Goal: Task Accomplishment & Management: Use online tool/utility

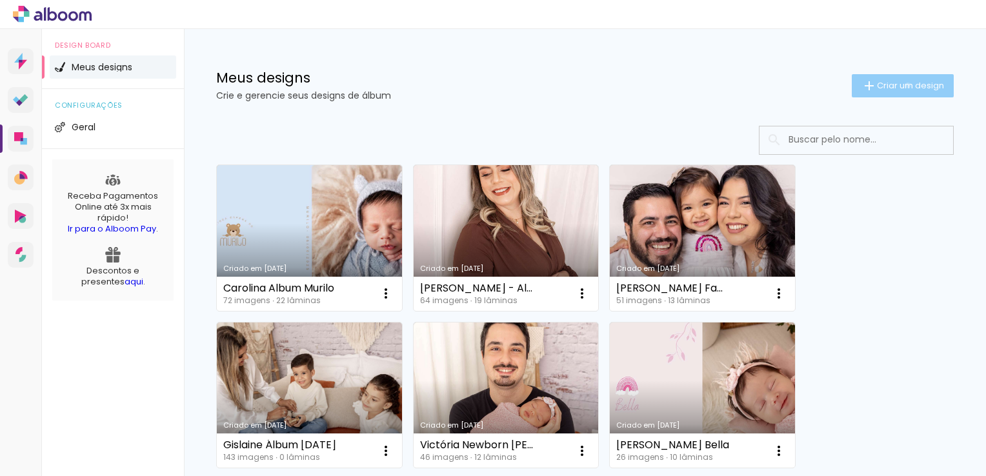
click at [896, 85] on span "Criar um design" at bounding box center [910, 85] width 67 height 8
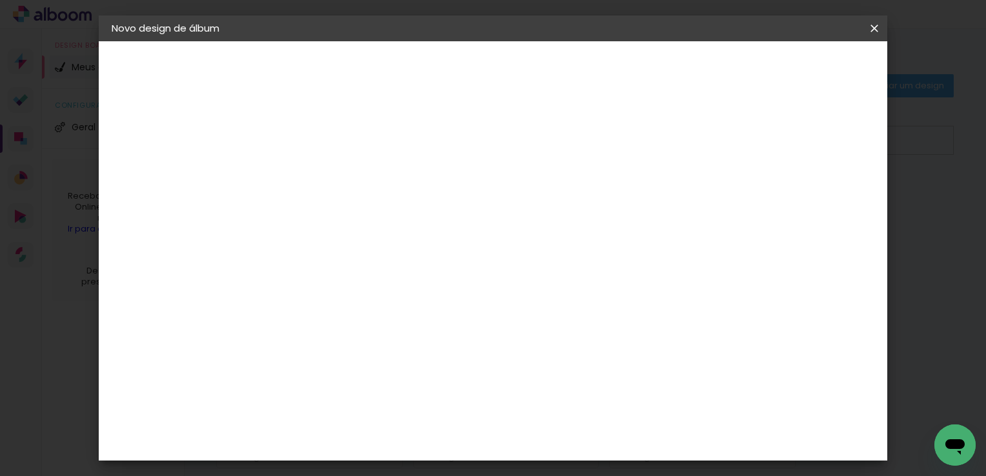
click at [0, 0] on paper-input-container "Título do álbum" at bounding box center [0, 0] width 0 height 0
type input "Priscila - Smash Benicio"
type paper-input "Priscila - Smash Benicio"
click at [0, 0] on slot "Avançar" at bounding box center [0, 0] width 0 height 0
click at [366, 430] on div "AlfaFotoBook" at bounding box center [348, 432] width 68 height 10
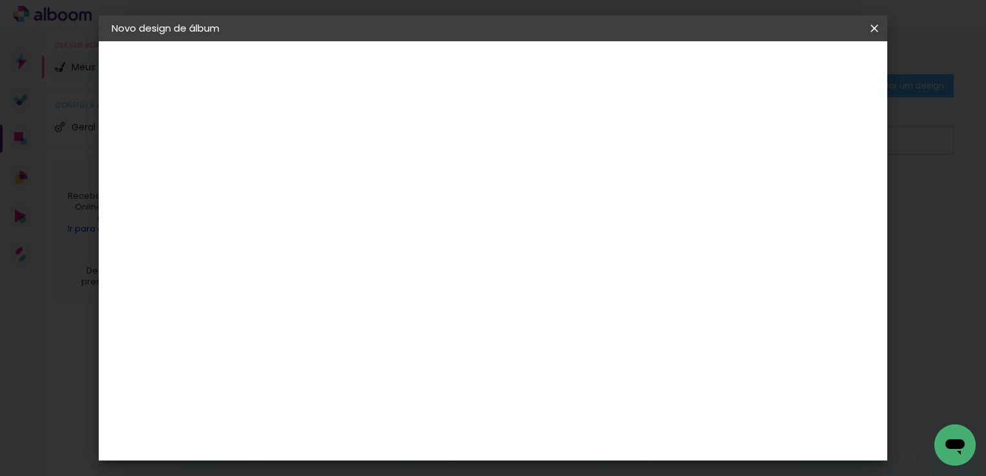
click at [0, 0] on slot "Avançar" at bounding box center [0, 0] width 0 height 0
click at [458, 463] on span "15 × 15 cm" at bounding box center [434, 480] width 48 height 34
click at [0, 0] on slot "Avançar" at bounding box center [0, 0] width 0 height 0
click at [613, 142] on div at bounding box center [607, 140] width 12 height 12
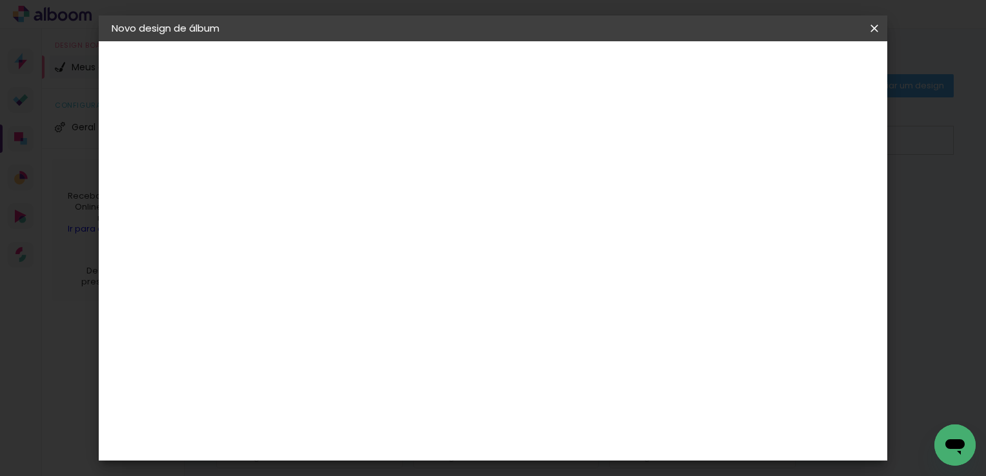
type paper-checkbox "on"
click at [686, 71] on span "Iniciar design" at bounding box center [656, 68] width 59 height 9
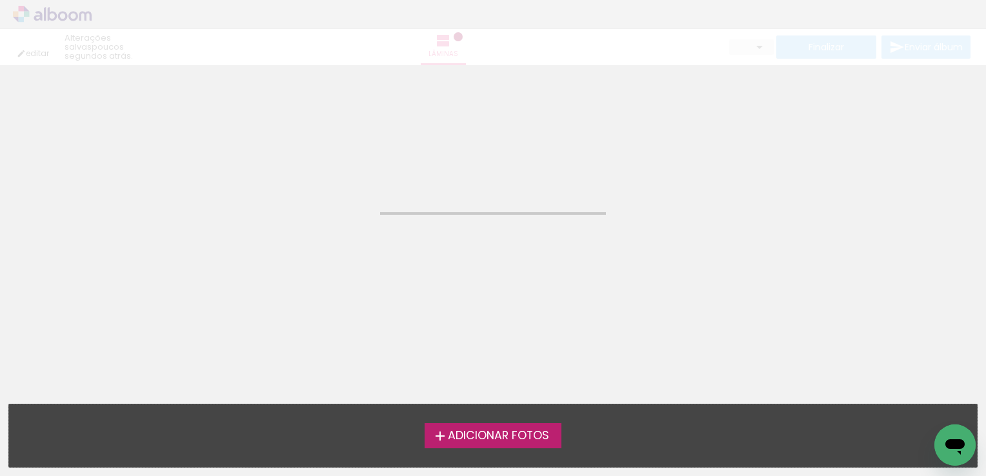
click at [493, 430] on span "Adicionar Fotos" at bounding box center [498, 436] width 101 height 12
click at [0, 0] on input "file" at bounding box center [0, 0] width 0 height 0
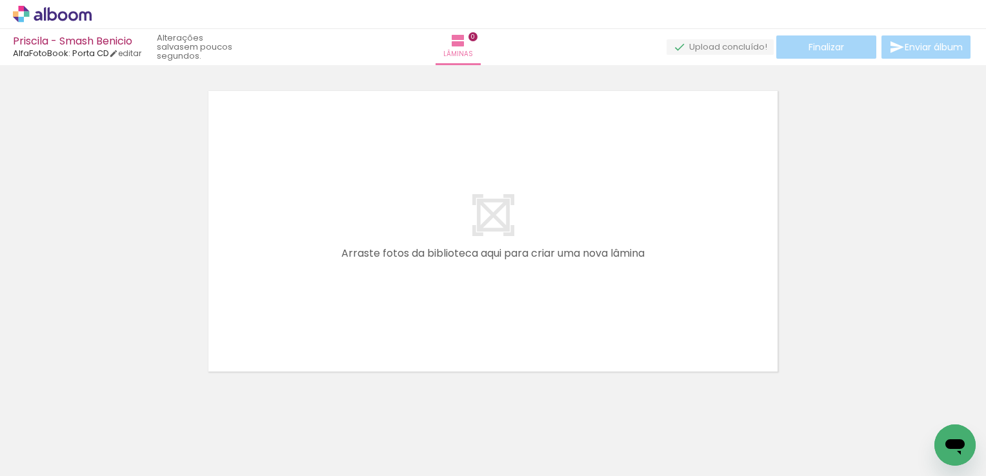
scroll to position [16, 0]
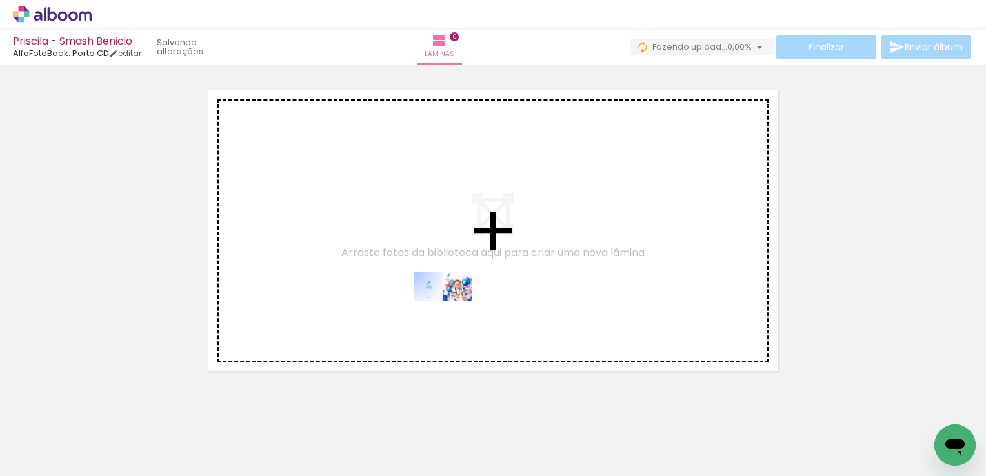
drag, startPoint x: 138, startPoint y: 438, endPoint x: 453, endPoint y: 311, distance: 339.6
click at [453, 311] on quentale-workspace at bounding box center [493, 238] width 986 height 476
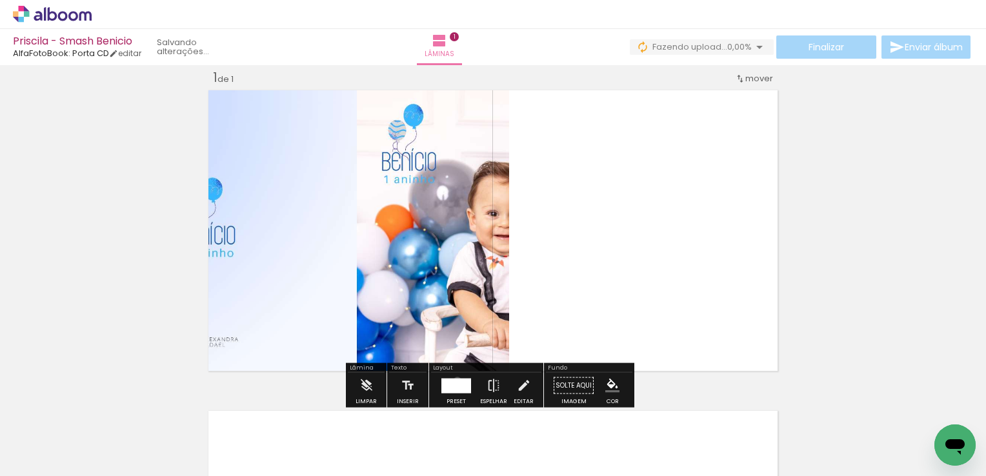
click at [454, 380] on div at bounding box center [456, 385] width 30 height 15
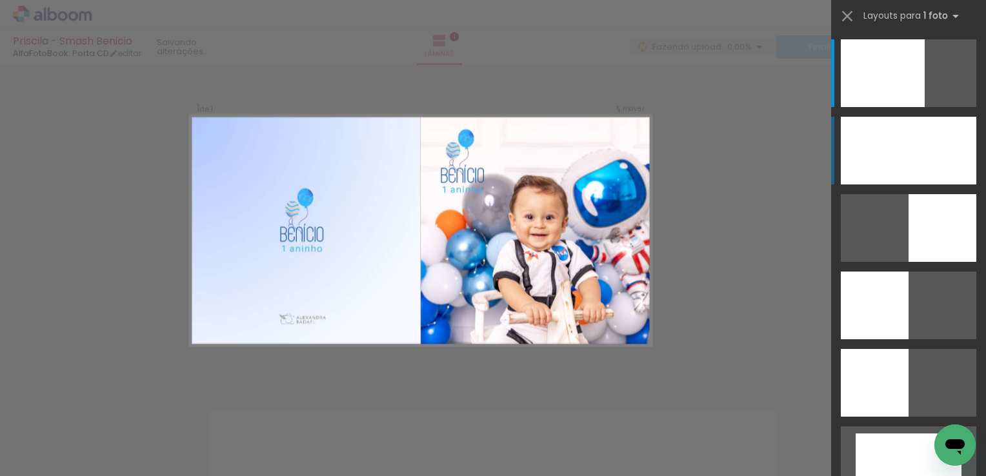
click at [915, 107] on div at bounding box center [883, 73] width 84 height 68
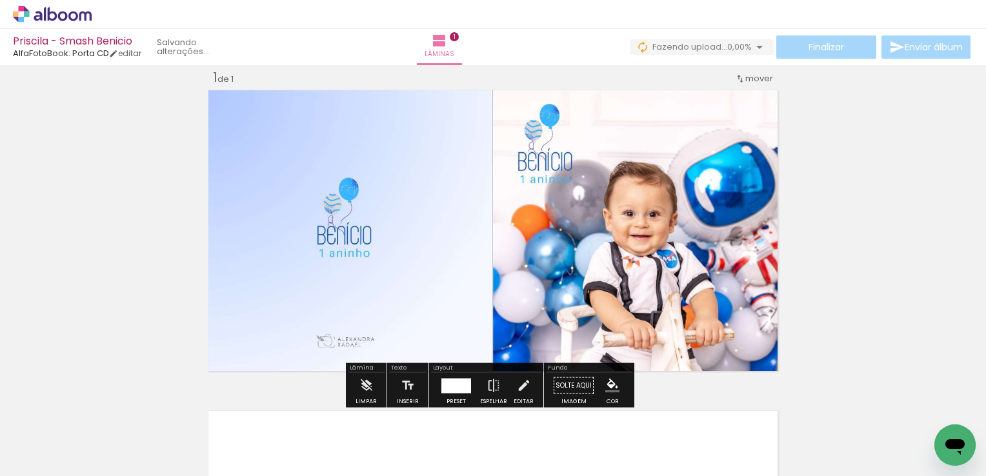
click at [839, 230] on div "Inserir lâmina 1 de 1" at bounding box center [493, 375] width 986 height 642
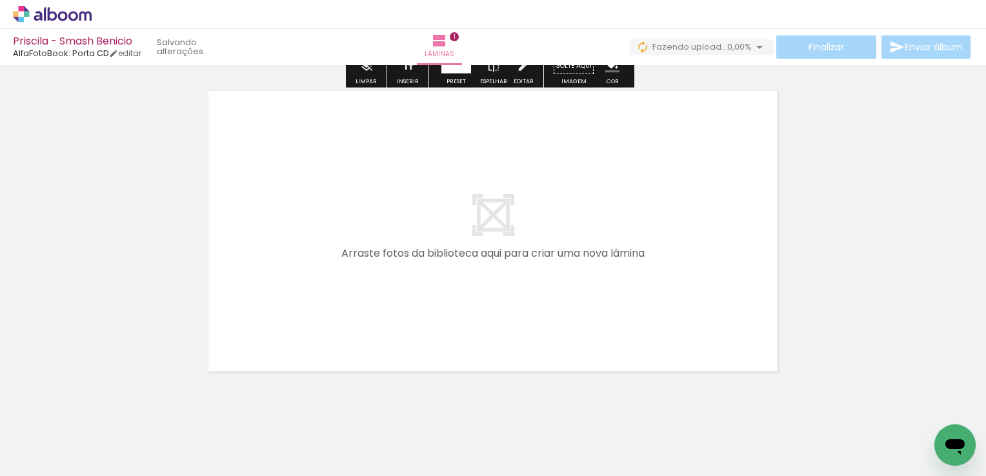
scroll to position [339, 0]
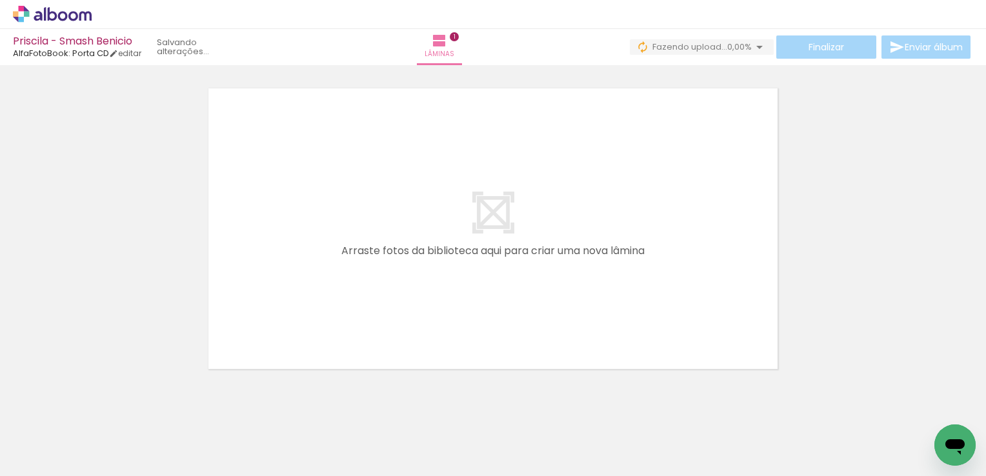
click at [41, 467] on paper-button "Adicionar Fotos" at bounding box center [39, 459] width 63 height 21
click at [0, 0] on input "file" at bounding box center [0, 0] width 0 height 0
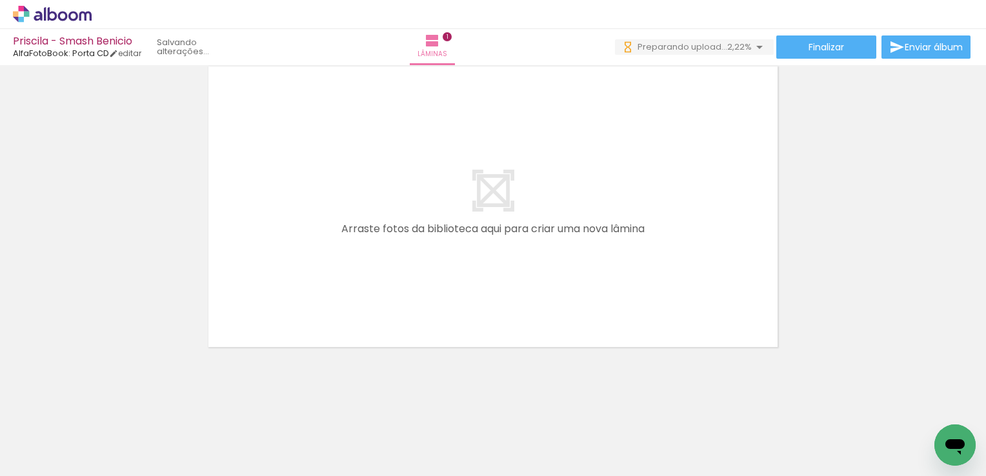
scroll to position [0, 0]
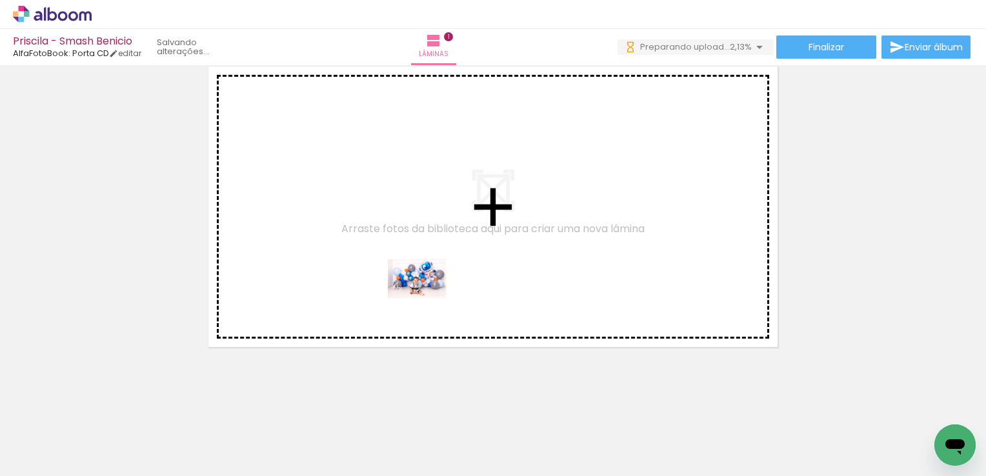
drag, startPoint x: 361, startPoint y: 423, endPoint x: 427, endPoint y: 298, distance: 140.6
click at [427, 298] on quentale-workspace at bounding box center [493, 238] width 986 height 476
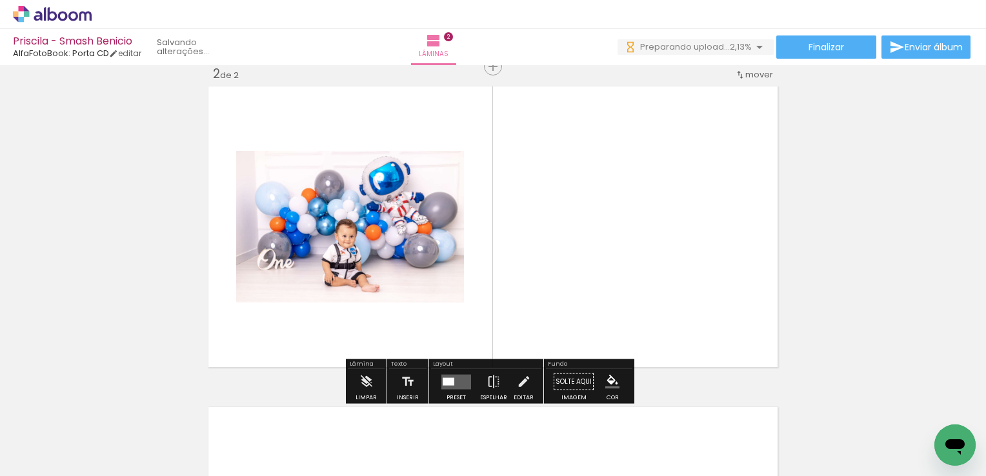
scroll to position [337, 0]
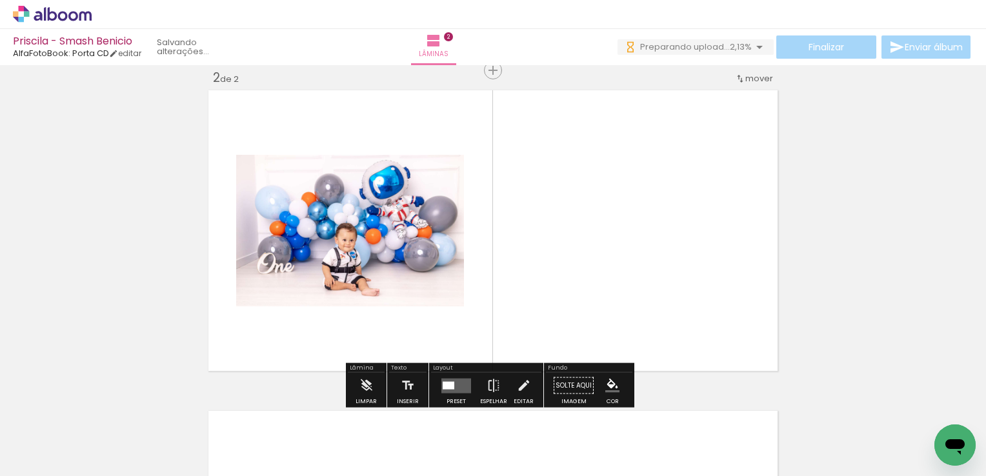
click at [462, 379] on quentale-layouter at bounding box center [456, 385] width 30 height 15
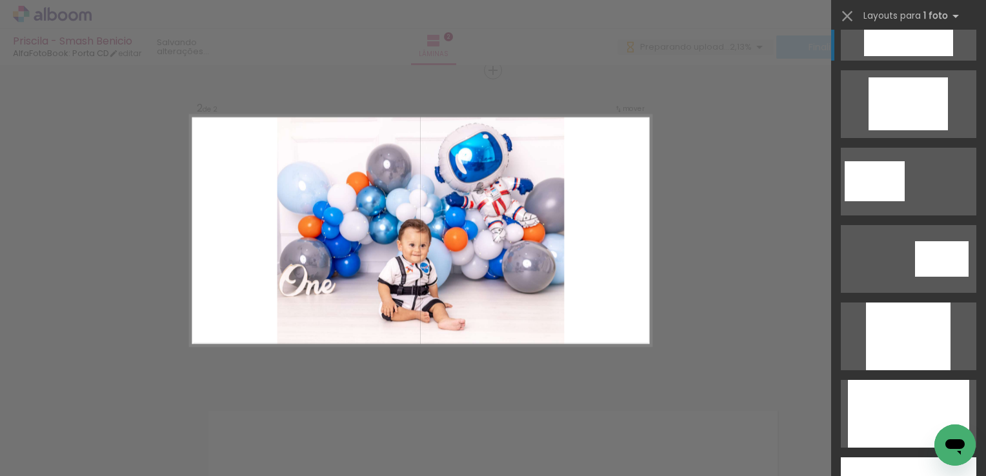
scroll to position [581, 0]
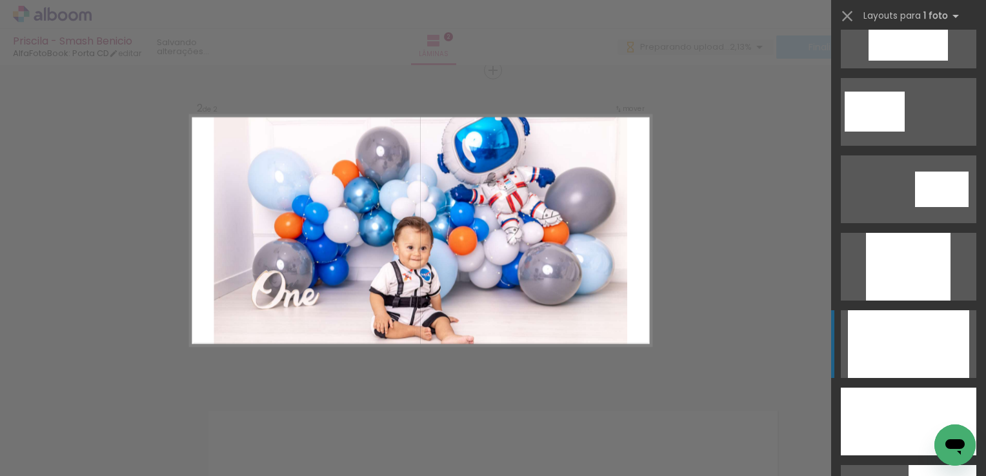
click at [904, 301] on div at bounding box center [908, 267] width 85 height 68
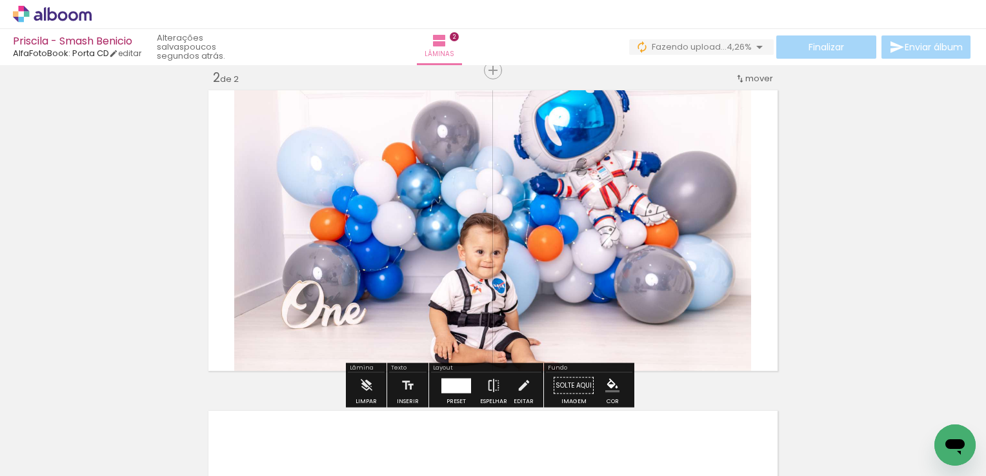
click at [907, 212] on div "Inserir lâmina 1 de 2 Inserir lâmina 2 de 2" at bounding box center [493, 214] width 986 height 963
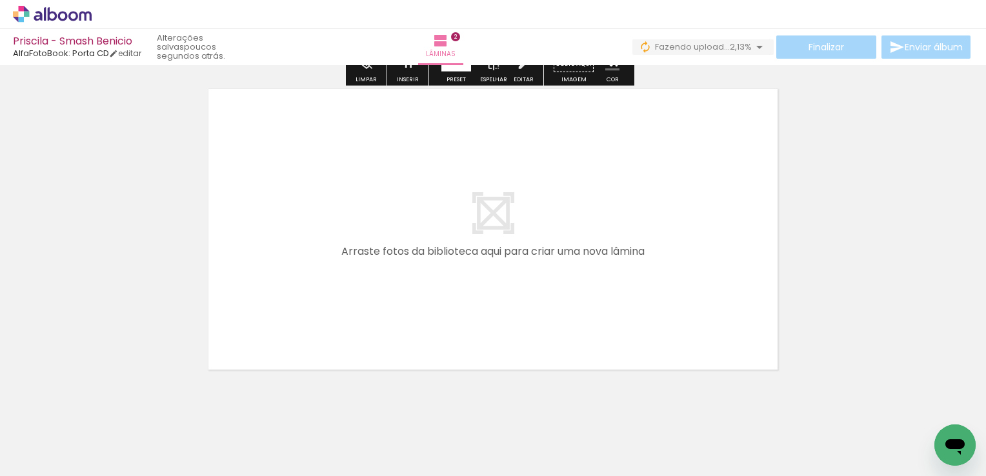
scroll to position [660, 0]
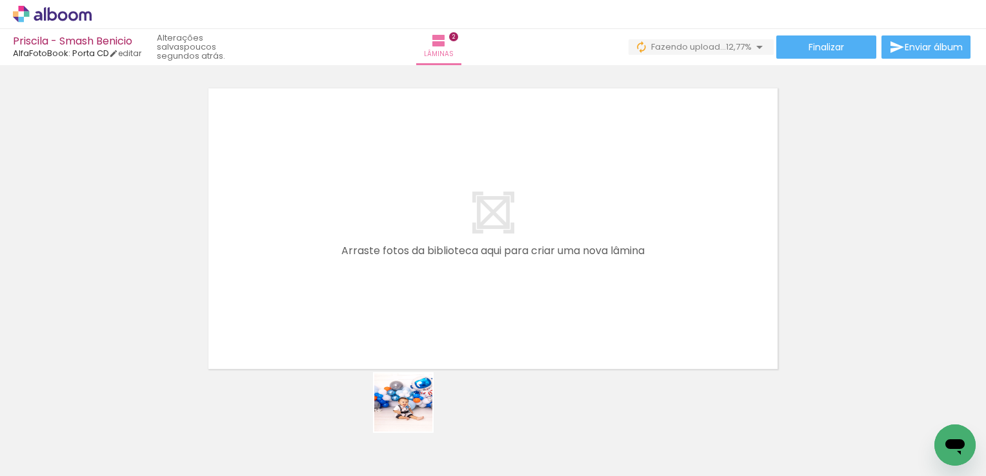
drag, startPoint x: 424, startPoint y: 440, endPoint x: 465, endPoint y: 424, distance: 43.7
click at [365, 317] on quentale-workspace at bounding box center [493, 238] width 986 height 476
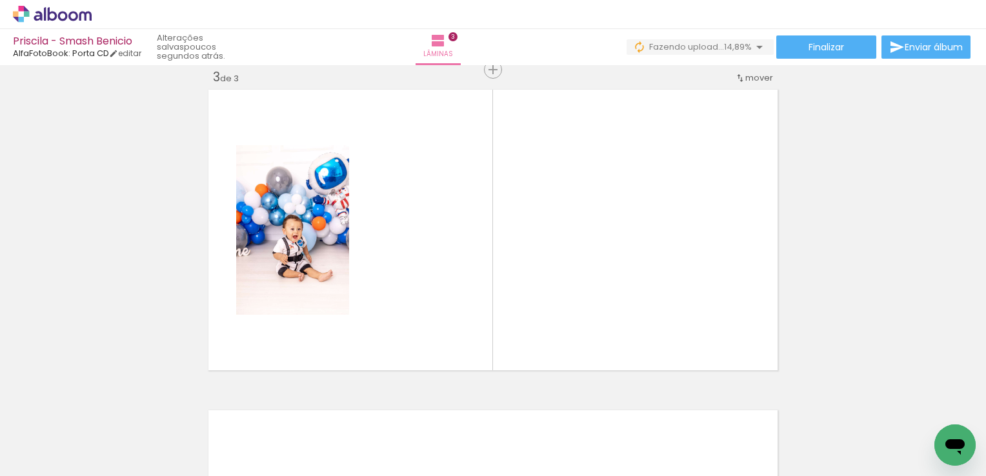
scroll to position [658, 0]
drag, startPoint x: 514, startPoint y: 401, endPoint x: 477, endPoint y: 290, distance: 116.5
click at [477, 290] on quentale-workspace at bounding box center [493, 238] width 986 height 476
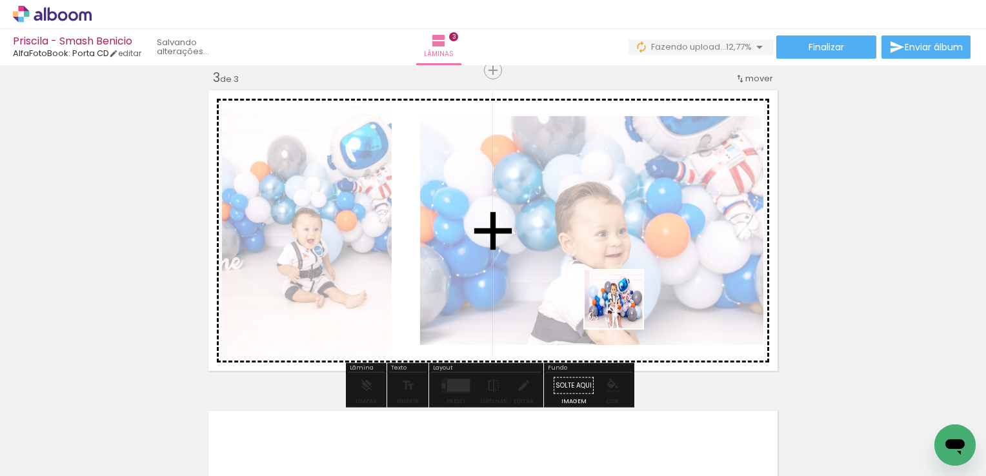
drag, startPoint x: 635, startPoint y: 332, endPoint x: 634, endPoint y: 321, distance: 11.0
click at [620, 298] on quentale-workspace at bounding box center [493, 238] width 986 height 476
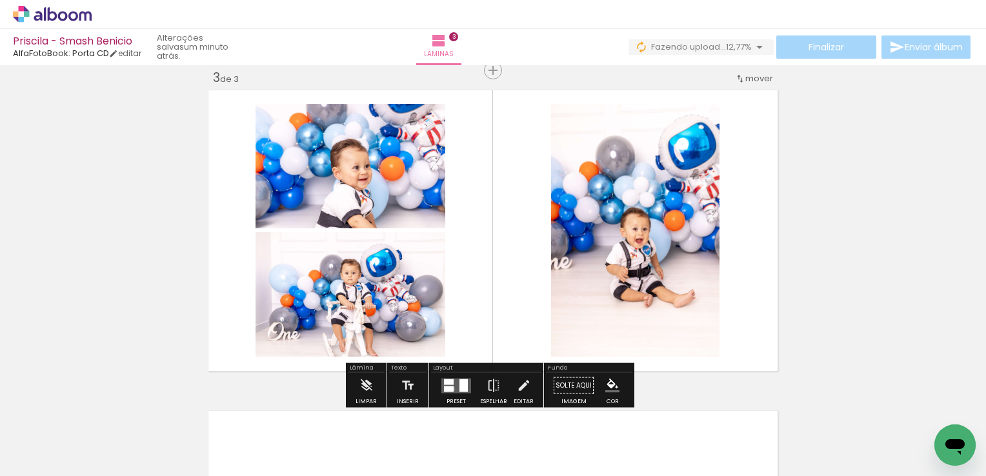
click at [449, 389] on div at bounding box center [449, 389] width 10 height 6
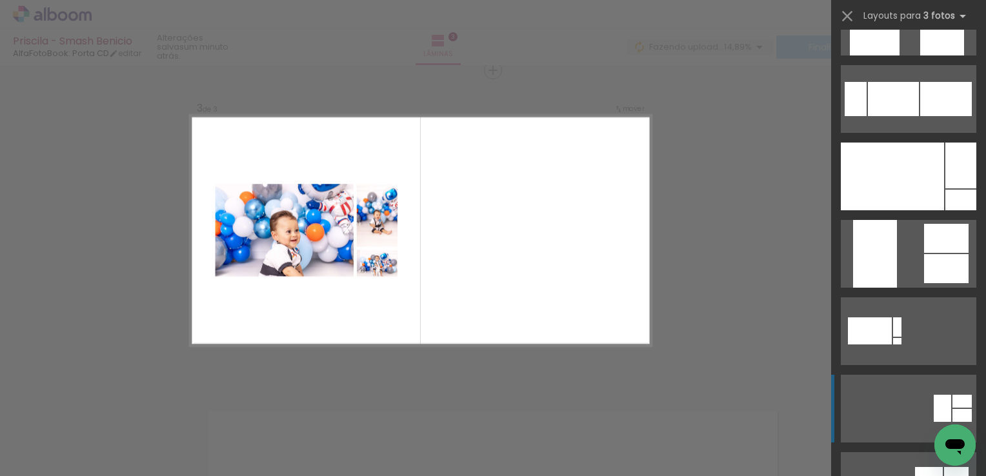
scroll to position [645, 0]
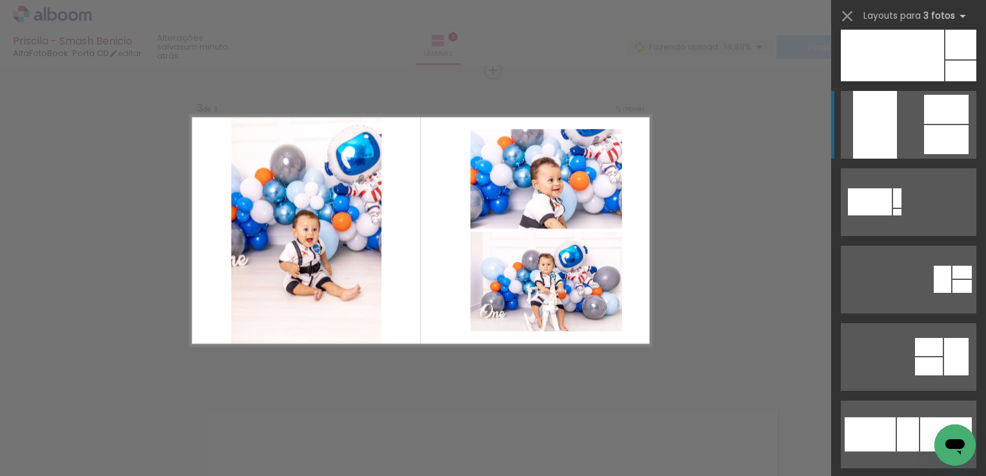
click at [913, 401] on quentale-layouter at bounding box center [909, 435] width 136 height 68
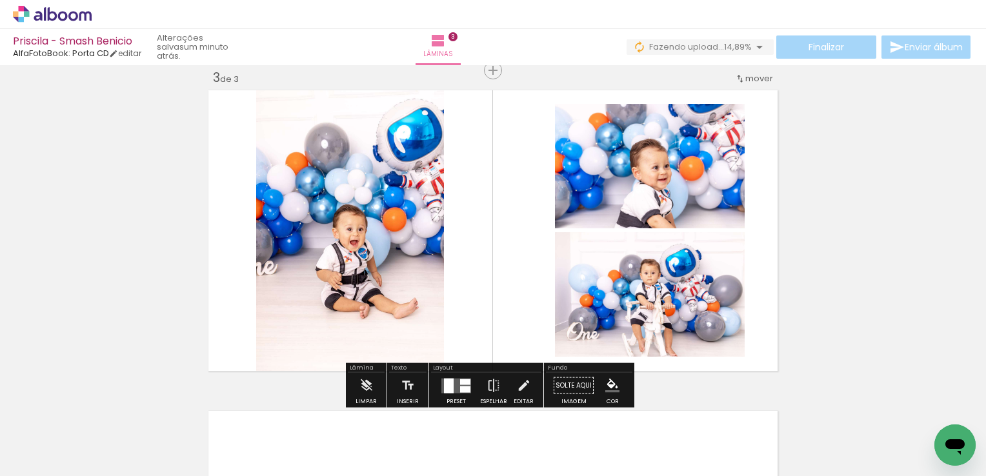
click at [813, 217] on div "Inserir lâmina 1 de 3 Inserir lâmina 2 de 3 Inserir lâmina 3 de 3" at bounding box center [493, 54] width 986 height 1284
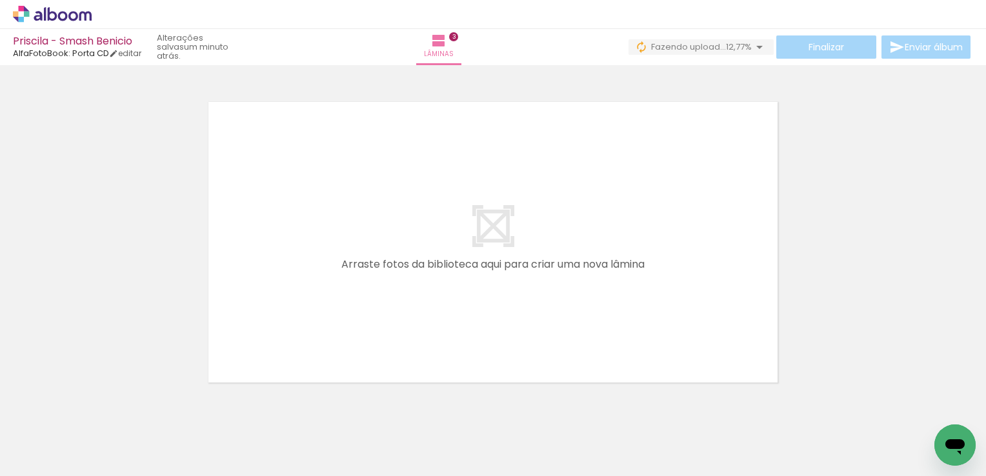
scroll to position [980, 0]
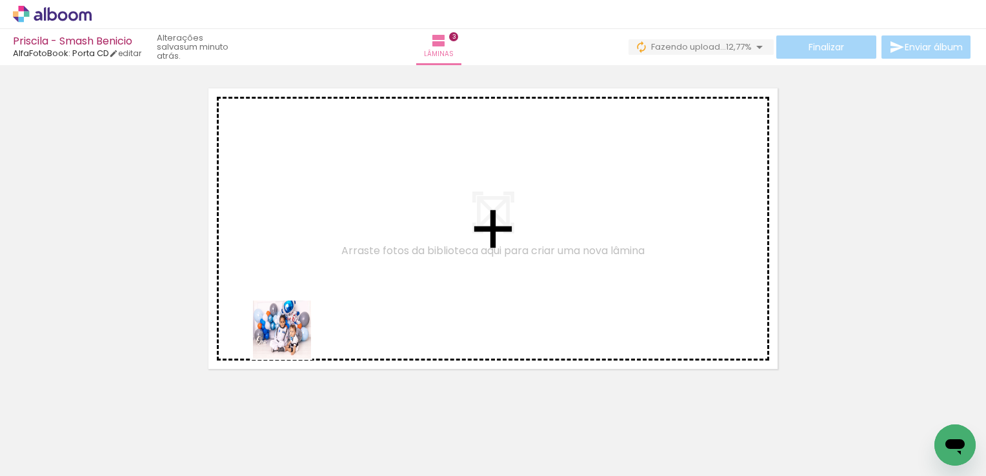
drag, startPoint x: 288, startPoint y: 352, endPoint x: 310, endPoint y: 287, distance: 69.4
click at [310, 287] on quentale-workspace at bounding box center [493, 238] width 986 height 476
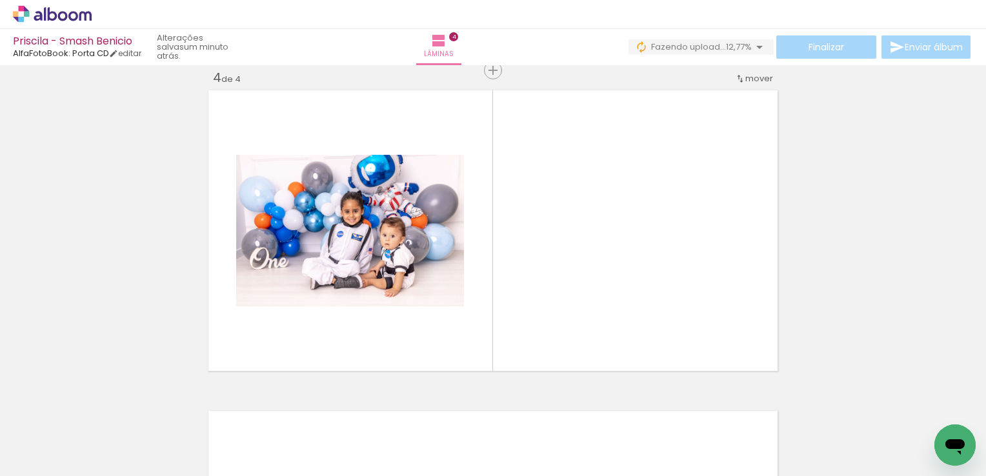
scroll to position [978, 0]
drag, startPoint x: 554, startPoint y: 409, endPoint x: 534, endPoint y: 292, distance: 118.5
click at [534, 292] on quentale-workspace at bounding box center [493, 238] width 986 height 476
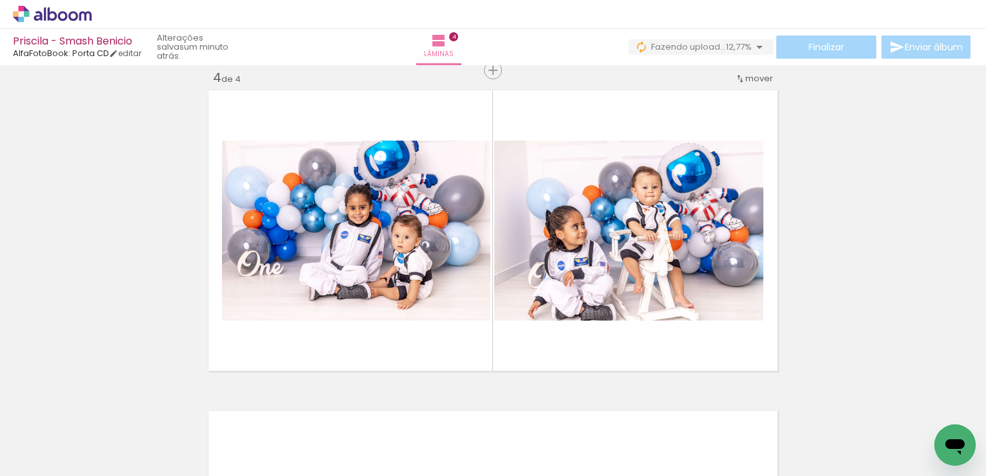
scroll to position [0, 482]
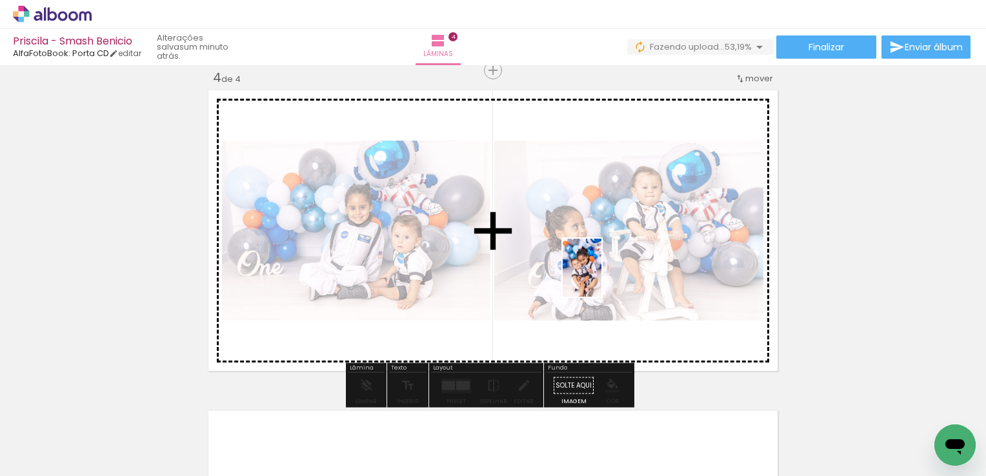
drag, startPoint x: 737, startPoint y: 437, endPoint x: 601, endPoint y: 278, distance: 209.2
click at [601, 278] on quentale-workspace at bounding box center [493, 238] width 986 height 476
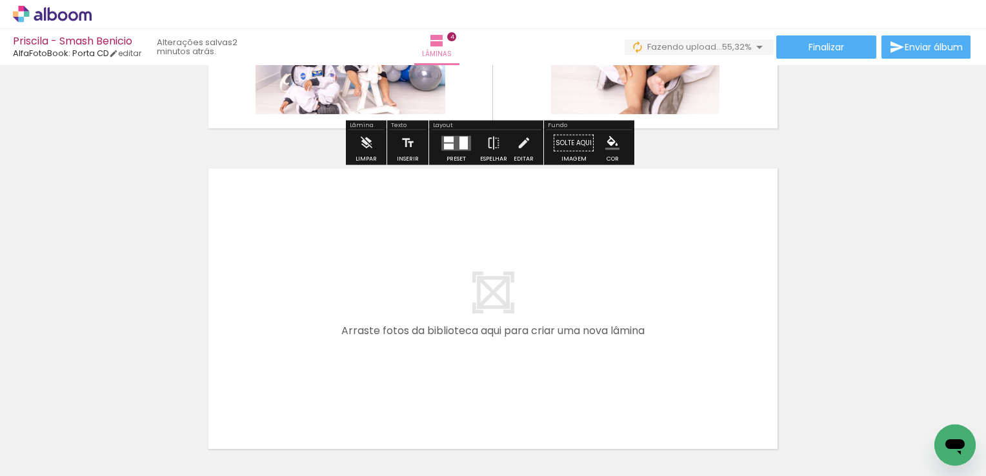
scroll to position [1237, 0]
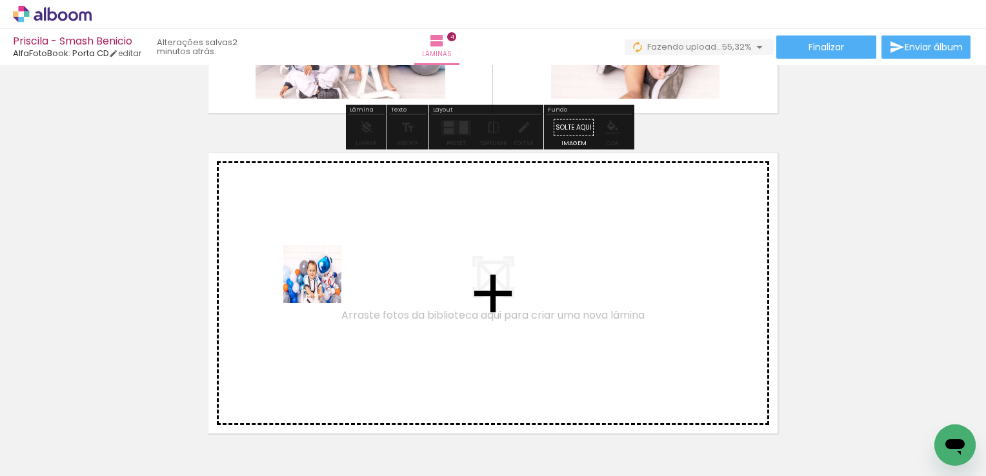
drag, startPoint x: 211, startPoint y: 436, endPoint x: 322, endPoint y: 284, distance: 188.5
click at [322, 284] on quentale-workspace at bounding box center [493, 238] width 986 height 476
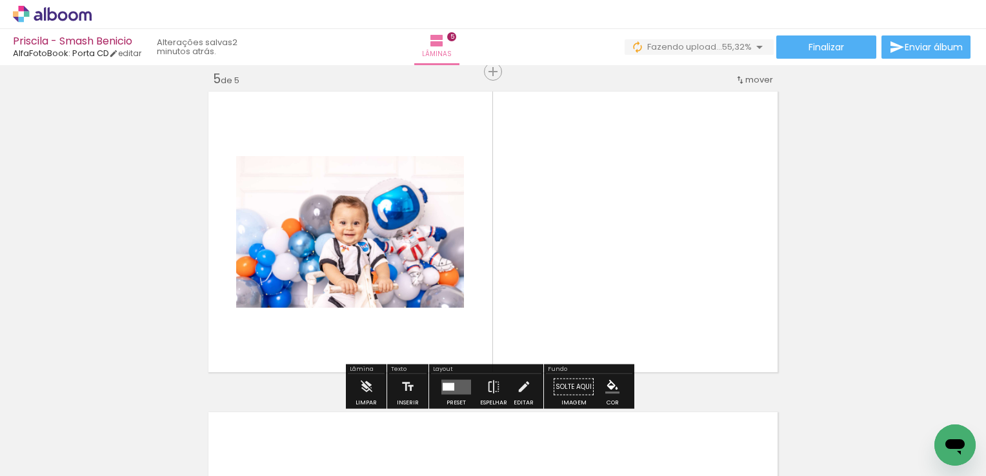
scroll to position [1299, 0]
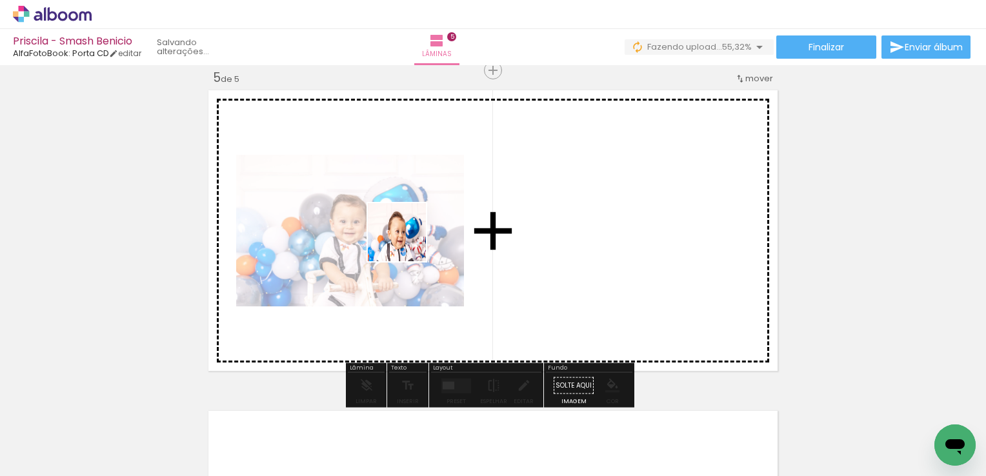
drag, startPoint x: 294, startPoint y: 430, endPoint x: 393, endPoint y: 355, distance: 124.3
click at [408, 237] on quentale-workspace at bounding box center [493, 238] width 986 height 476
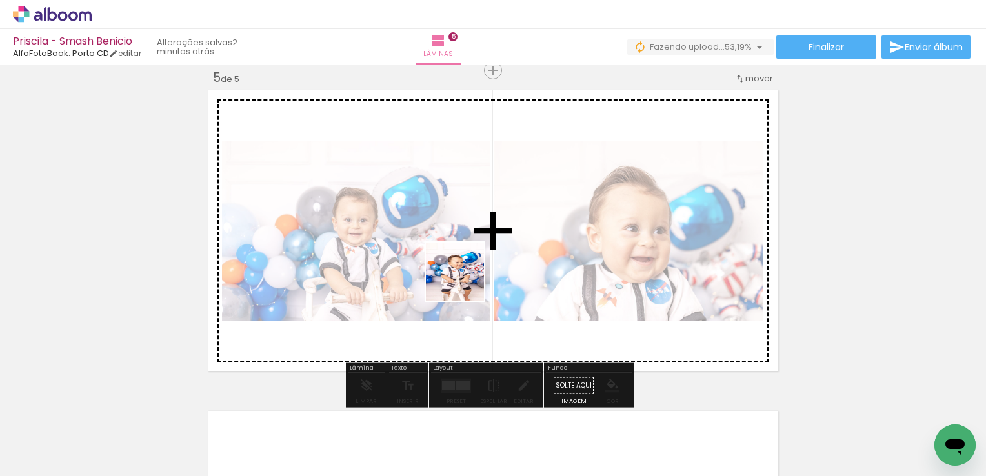
drag, startPoint x: 368, startPoint y: 432, endPoint x: 474, endPoint y: 330, distance: 147.4
click at [521, 210] on quentale-workspace at bounding box center [493, 238] width 986 height 476
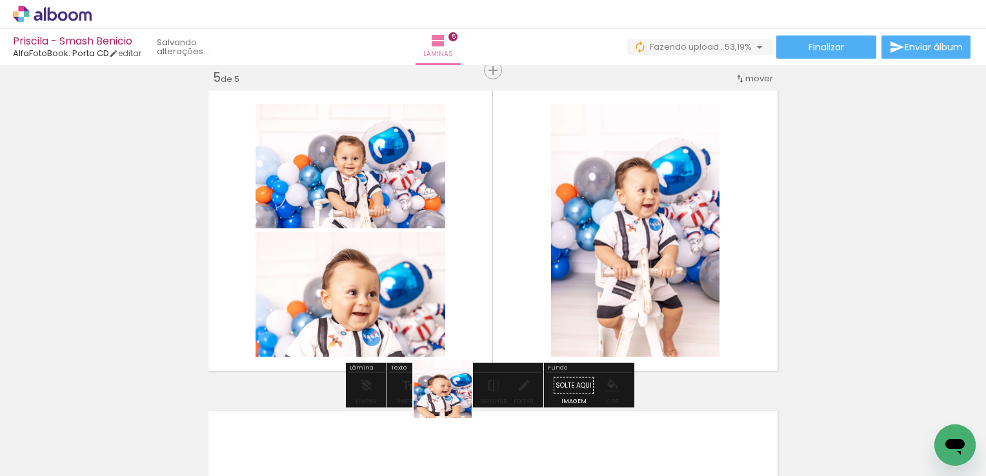
drag, startPoint x: 446, startPoint y: 425, endPoint x: 547, endPoint y: 272, distance: 183.1
click at [549, 231] on quentale-workspace at bounding box center [493, 238] width 986 height 476
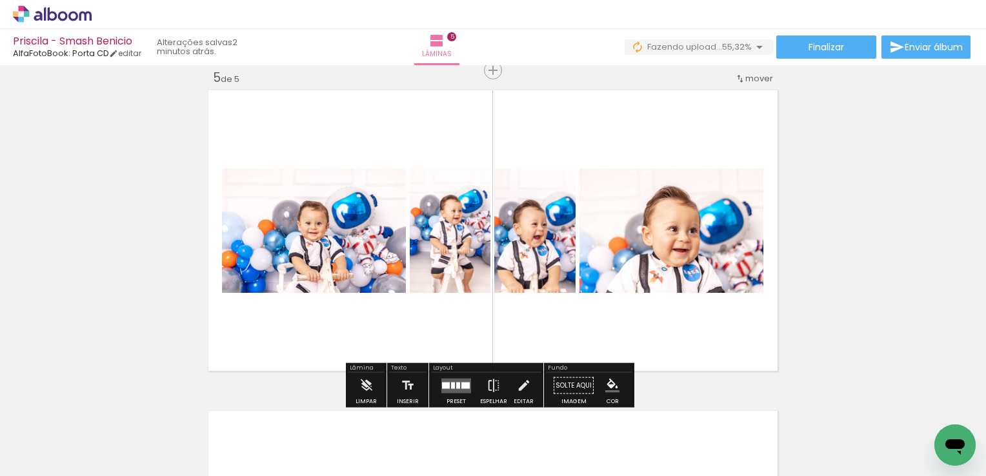
click at [456, 389] on quentale-layouter at bounding box center [456, 385] width 30 height 15
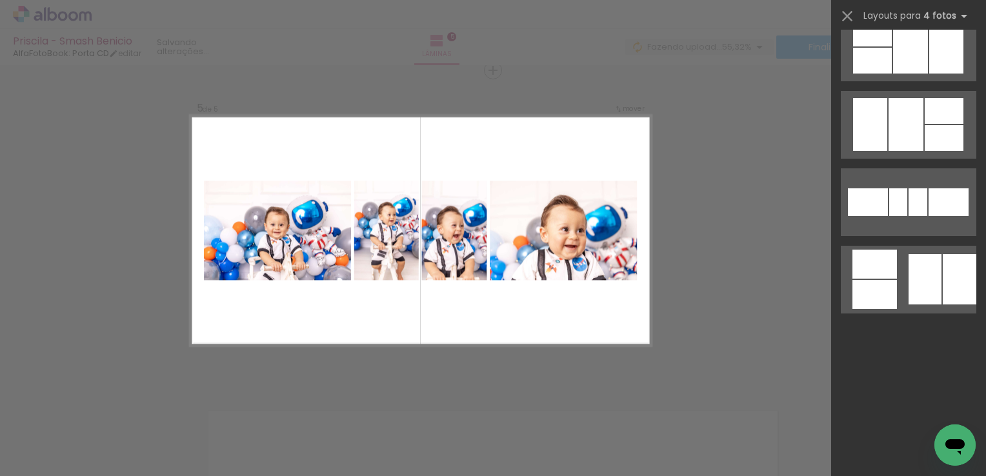
scroll to position [0, 0]
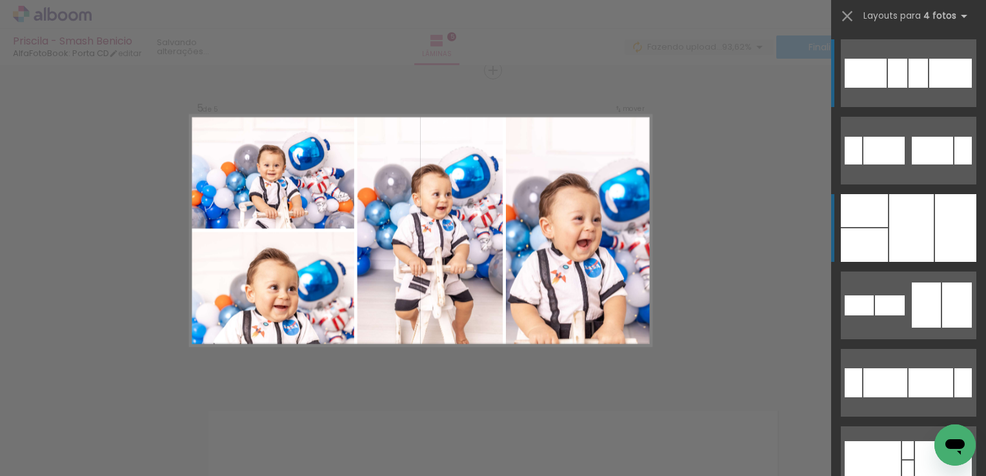
click at [893, 222] on div at bounding box center [911, 228] width 45 height 68
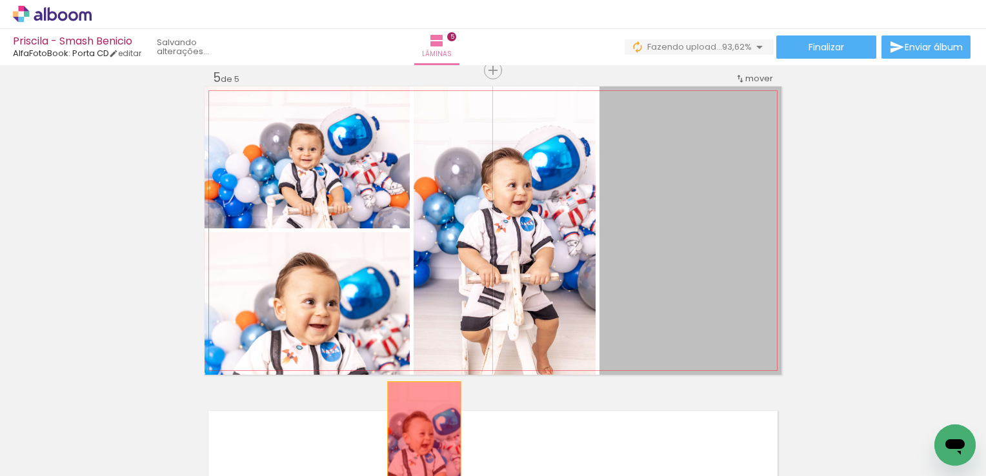
drag, startPoint x: 652, startPoint y: 267, endPoint x: 419, endPoint y: 439, distance: 289.6
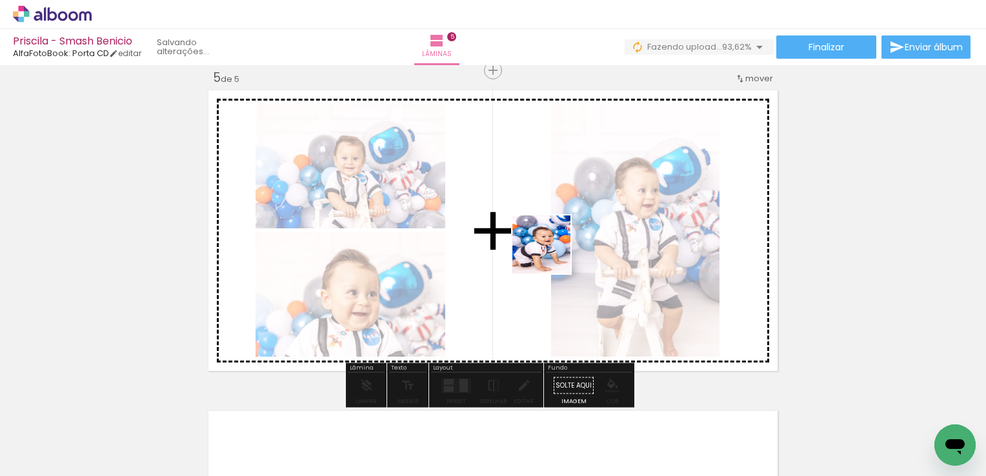
drag, startPoint x: 864, startPoint y: 429, endPoint x: 545, endPoint y: 248, distance: 365.9
click at [545, 248] on quentale-workspace at bounding box center [493, 238] width 986 height 476
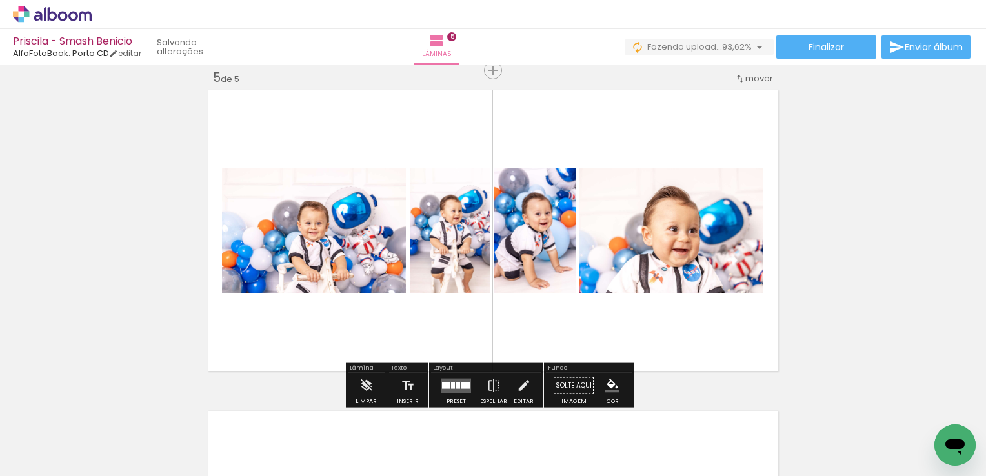
drag, startPoint x: 458, startPoint y: 383, endPoint x: 914, endPoint y: 251, distance: 474.5
click at [461, 383] on div at bounding box center [465, 385] width 8 height 6
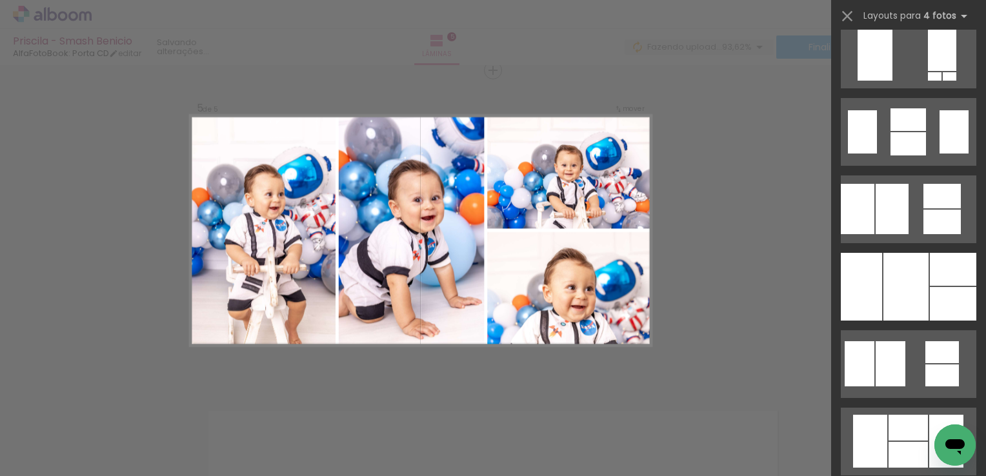
scroll to position [968, 0]
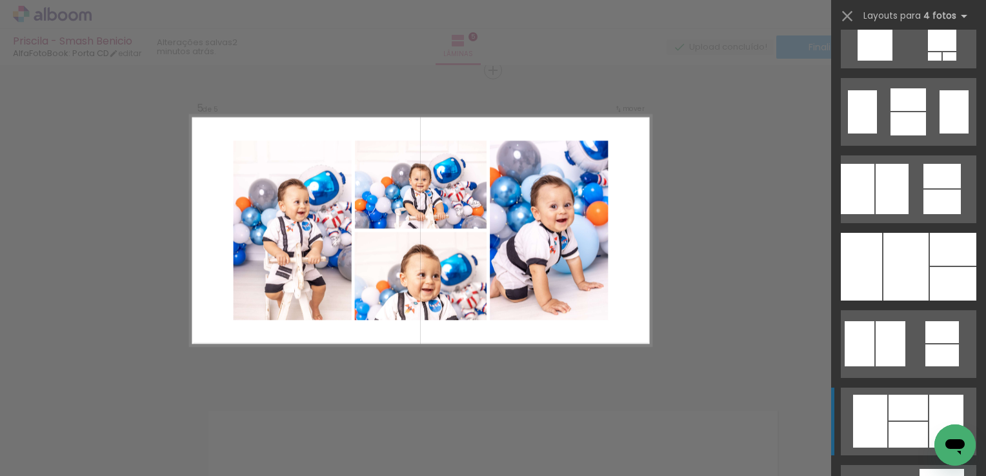
click at [900, 111] on div at bounding box center [908, 99] width 35 height 23
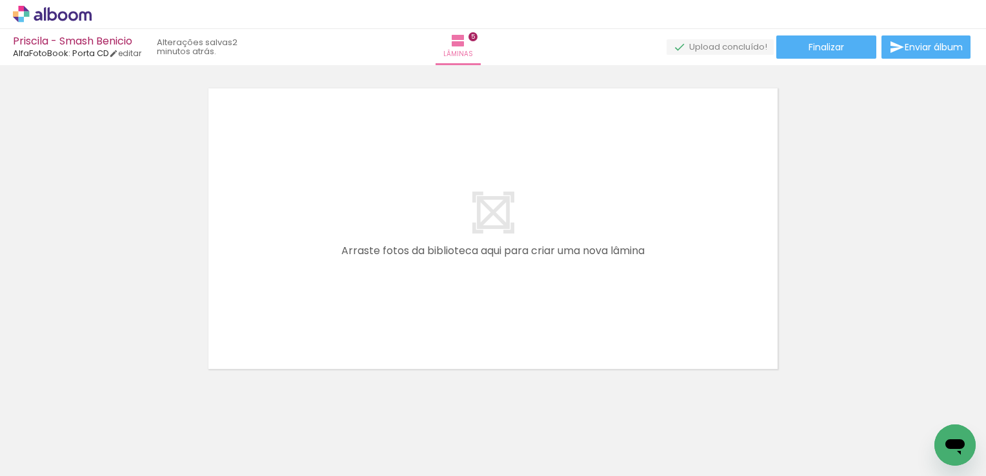
scroll to position [0, 713]
drag, startPoint x: 299, startPoint y: 440, endPoint x: 369, endPoint y: 434, distance: 69.4
click at [276, 296] on quentale-workspace at bounding box center [493, 238] width 986 height 476
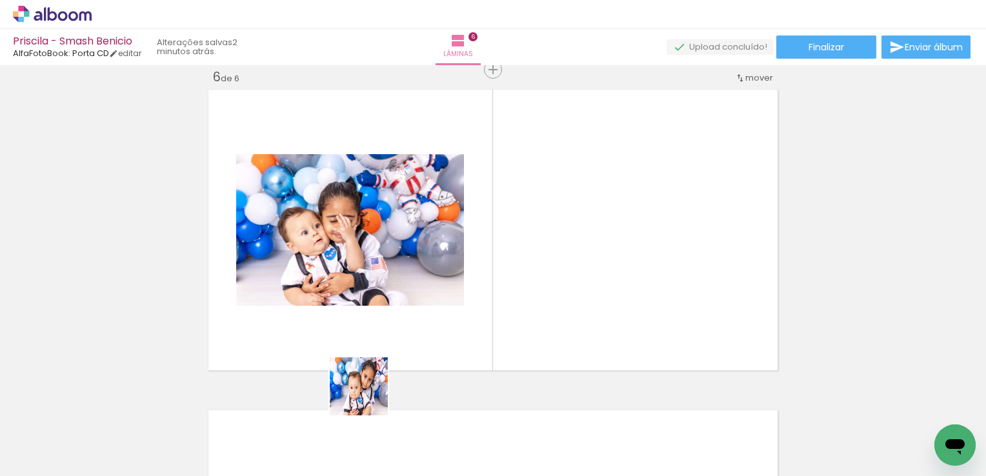
scroll to position [1620, 0]
drag, startPoint x: 369, startPoint y: 396, endPoint x: 427, endPoint y: 384, distance: 60.0
click at [387, 254] on quentale-workspace at bounding box center [493, 238] width 986 height 476
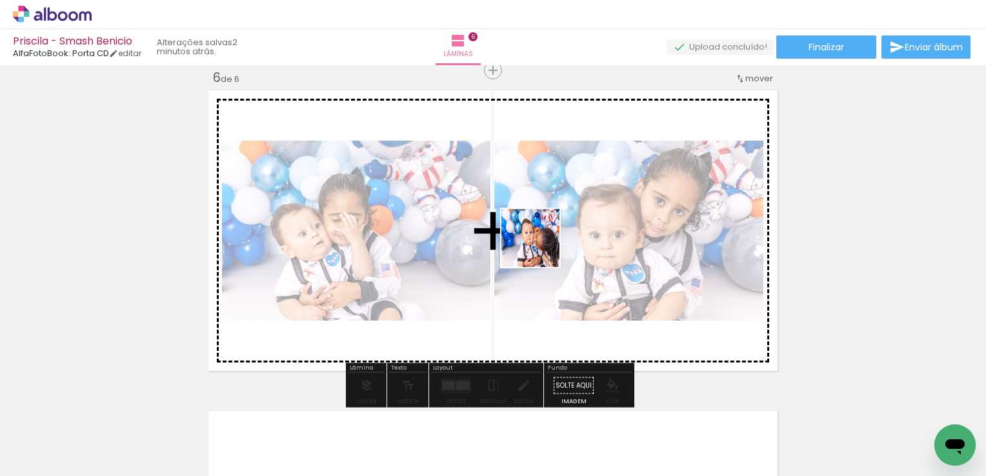
drag, startPoint x: 496, startPoint y: 320, endPoint x: 580, endPoint y: 301, distance: 86.6
click at [547, 239] on quentale-workspace at bounding box center [493, 238] width 986 height 476
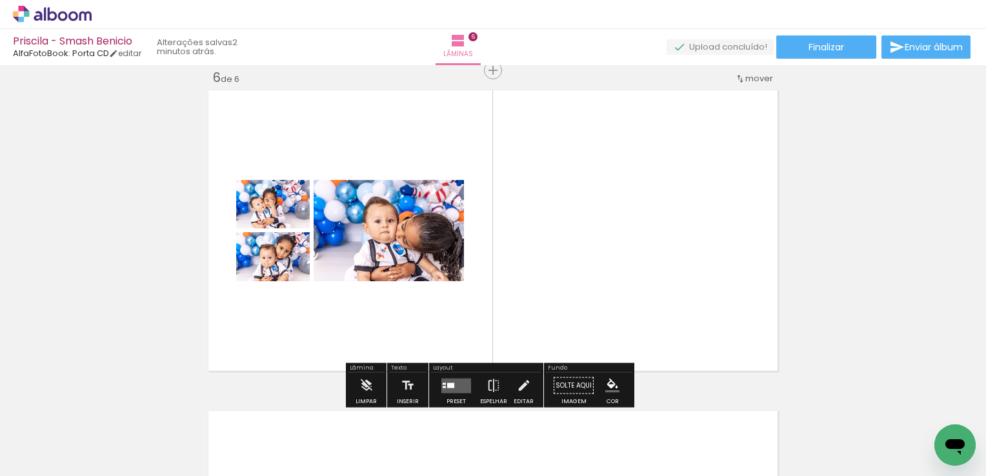
click at [454, 394] on div at bounding box center [456, 386] width 35 height 26
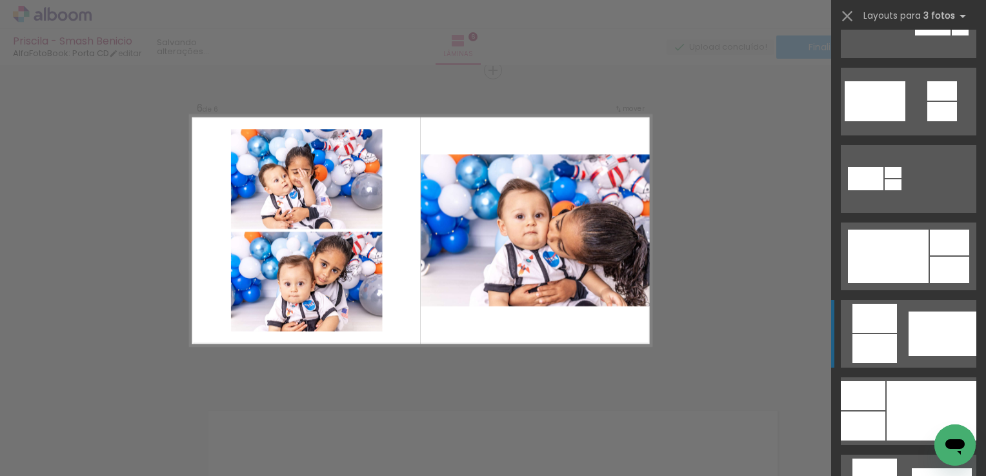
scroll to position [516, 0]
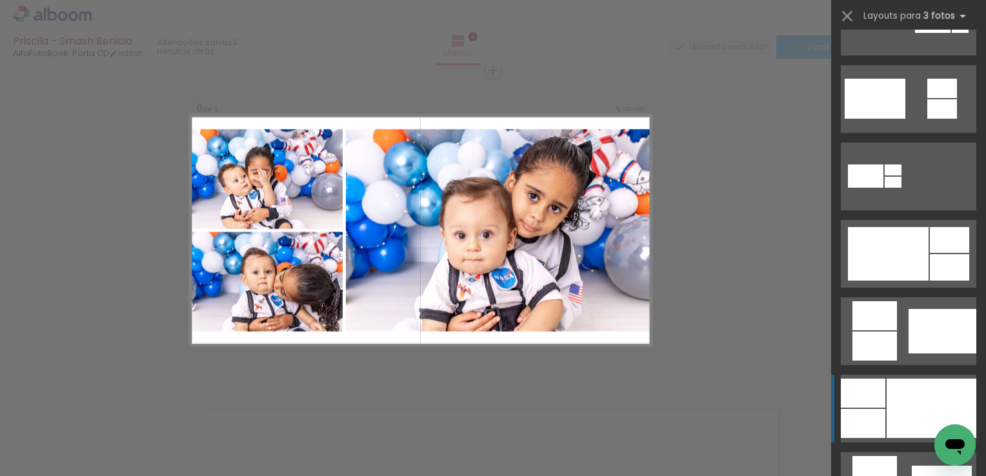
click at [916, 407] on div at bounding box center [932, 408] width 90 height 59
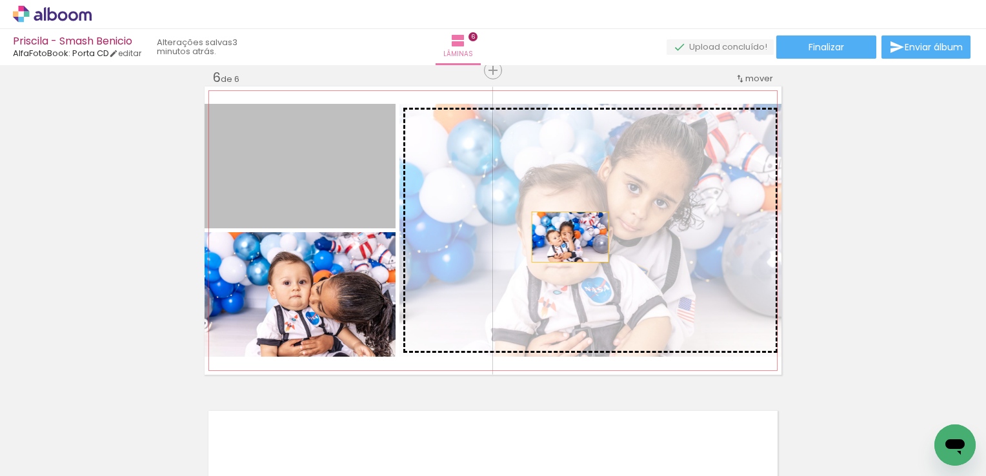
drag, startPoint x: 322, startPoint y: 170, endPoint x: 603, endPoint y: 248, distance: 291.6
click at [0, 0] on slot at bounding box center [0, 0] width 0 height 0
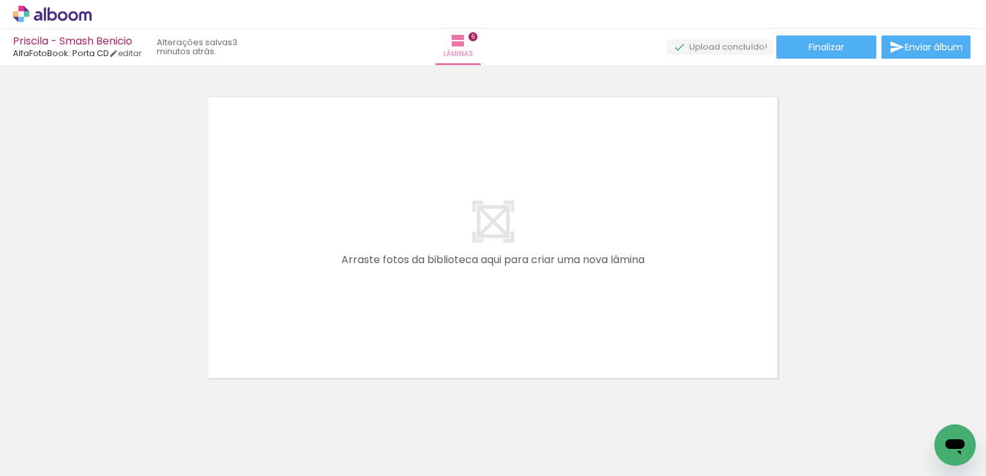
scroll to position [1943, 0]
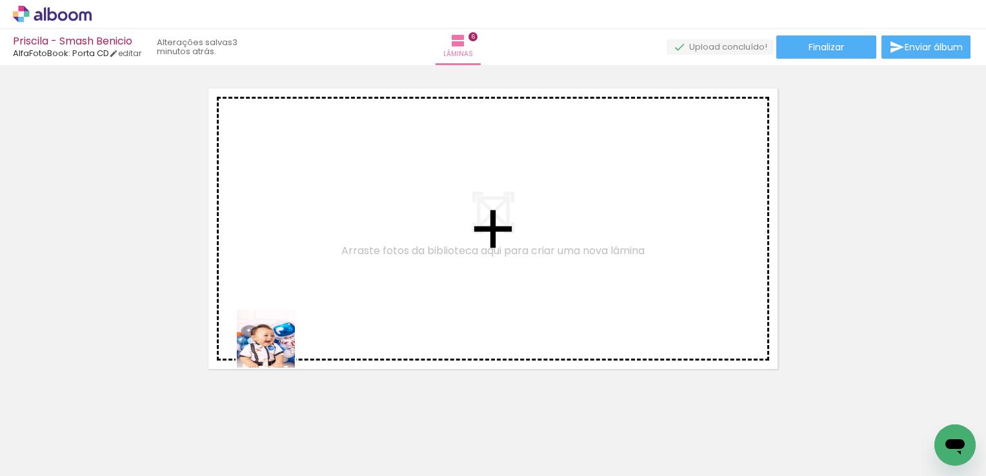
drag, startPoint x: 231, startPoint y: 432, endPoint x: 540, endPoint y: 412, distance: 309.8
click at [300, 279] on quentale-workspace at bounding box center [493, 238] width 986 height 476
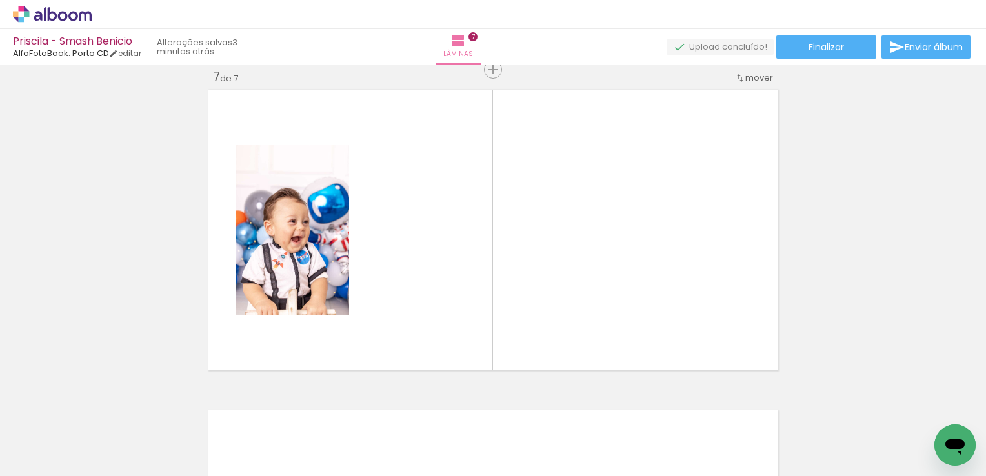
scroll to position [1941, 0]
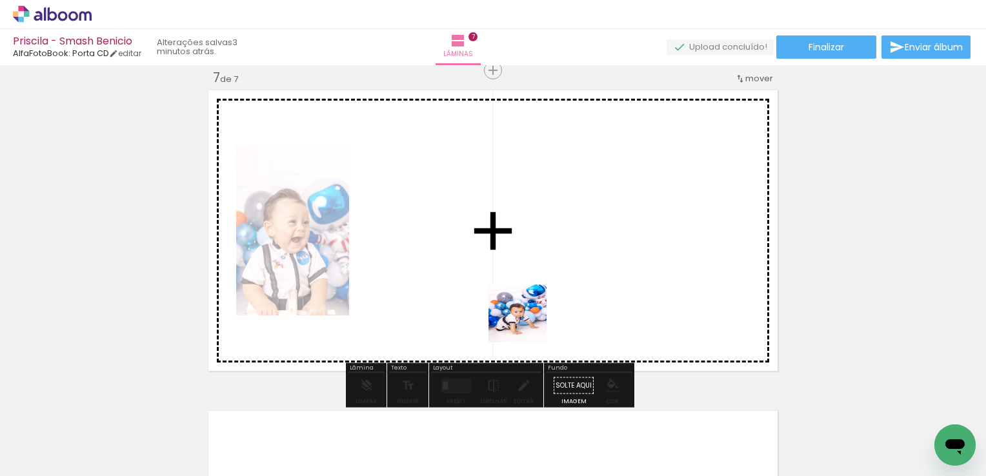
drag, startPoint x: 581, startPoint y: 430, endPoint x: 624, endPoint y: 434, distance: 42.8
click at [527, 321] on quentale-workspace at bounding box center [493, 238] width 986 height 476
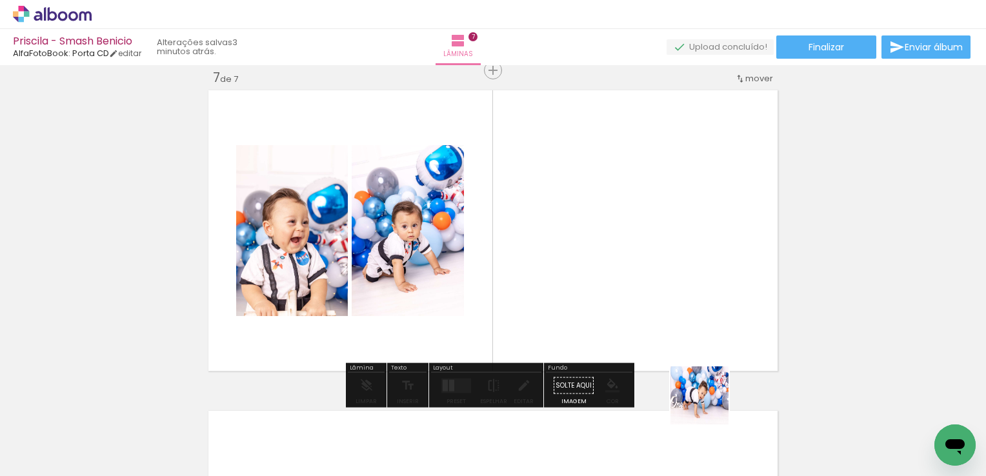
drag, startPoint x: 726, startPoint y: 427, endPoint x: 758, endPoint y: 409, distance: 37.0
click at [622, 299] on quentale-workspace at bounding box center [493, 238] width 986 height 476
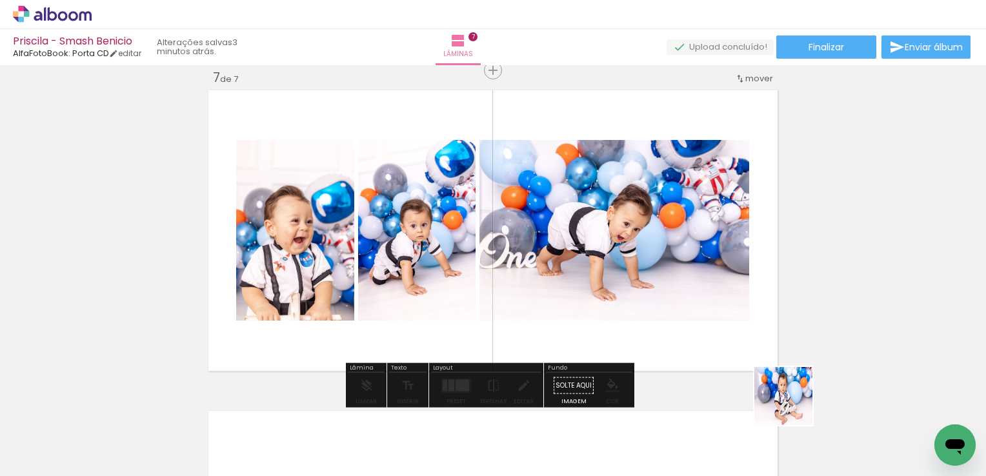
drag, startPoint x: 803, startPoint y: 428, endPoint x: 728, endPoint y: 328, distance: 124.8
click at [634, 258] on quentale-workspace at bounding box center [493, 238] width 986 height 476
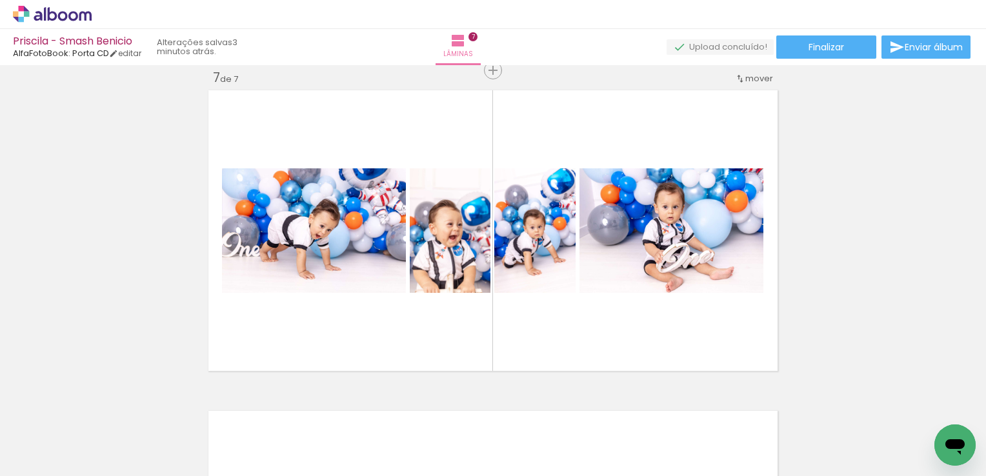
scroll to position [0, 1189]
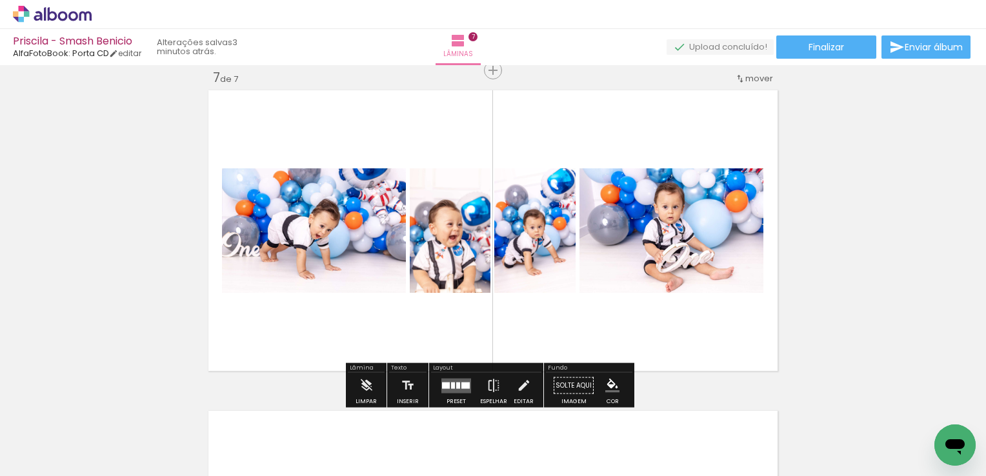
click at [461, 383] on div at bounding box center [465, 385] width 8 height 6
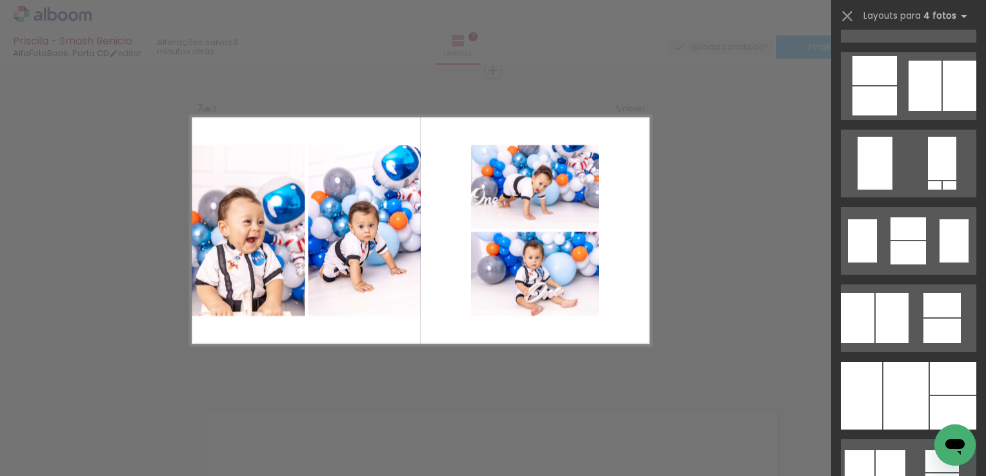
scroll to position [968, 0]
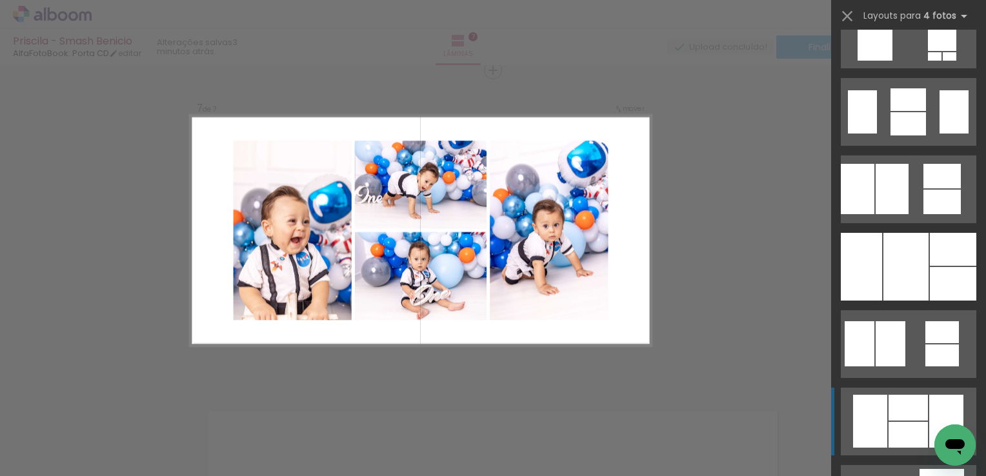
click at [896, 136] on div at bounding box center [908, 123] width 35 height 23
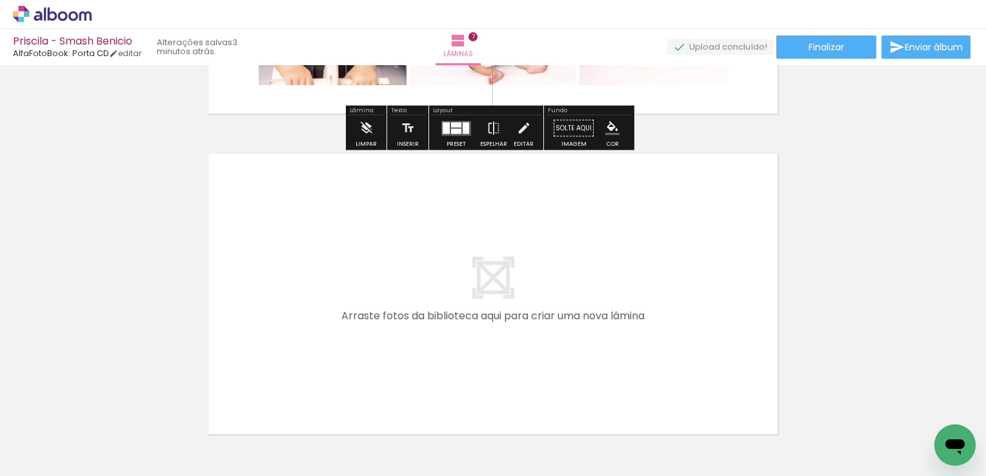
scroll to position [2199, 0]
drag, startPoint x: 462, startPoint y: 435, endPoint x: 525, endPoint y: 421, distance: 64.2
click at [457, 318] on quentale-workspace at bounding box center [493, 238] width 986 height 476
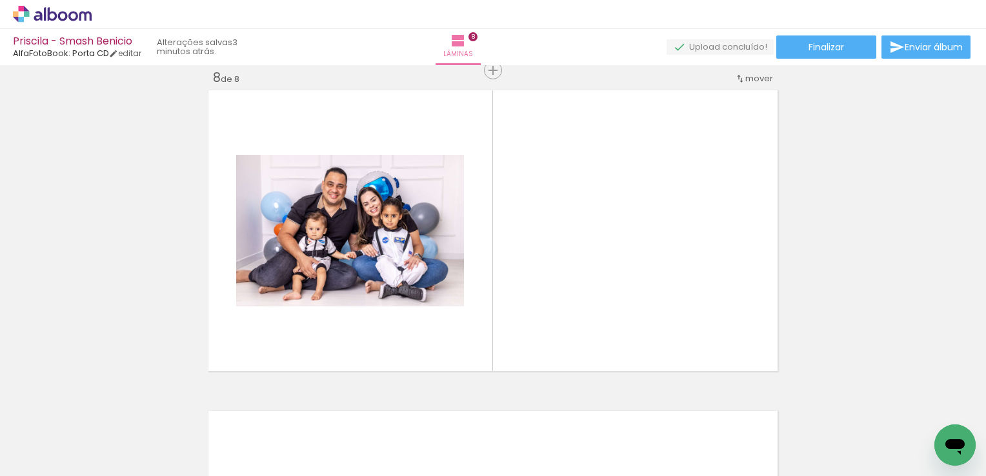
scroll to position [2261, 0]
drag, startPoint x: 540, startPoint y: 429, endPoint x: 596, endPoint y: 405, distance: 60.8
click at [554, 316] on quentale-workspace at bounding box center [493, 238] width 986 height 476
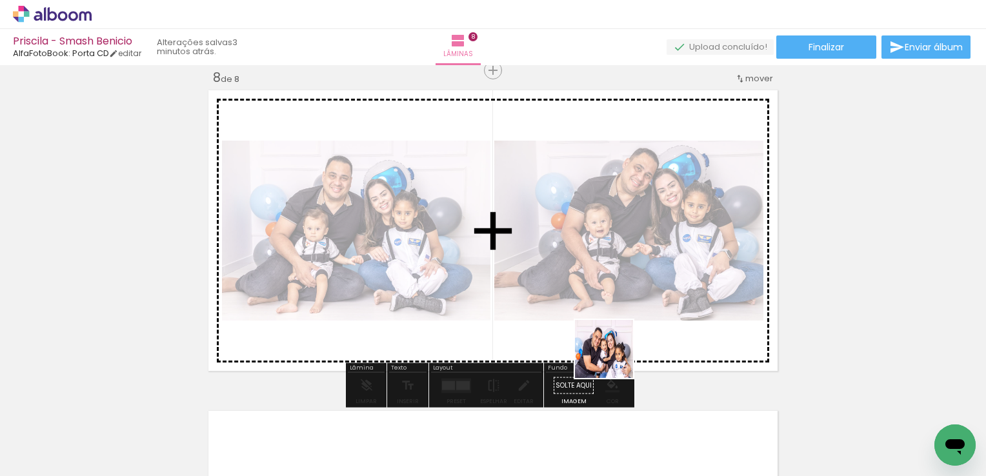
drag, startPoint x: 609, startPoint y: 395, endPoint x: 658, endPoint y: 392, distance: 49.8
click at [621, 260] on quentale-workspace at bounding box center [493, 238] width 986 height 476
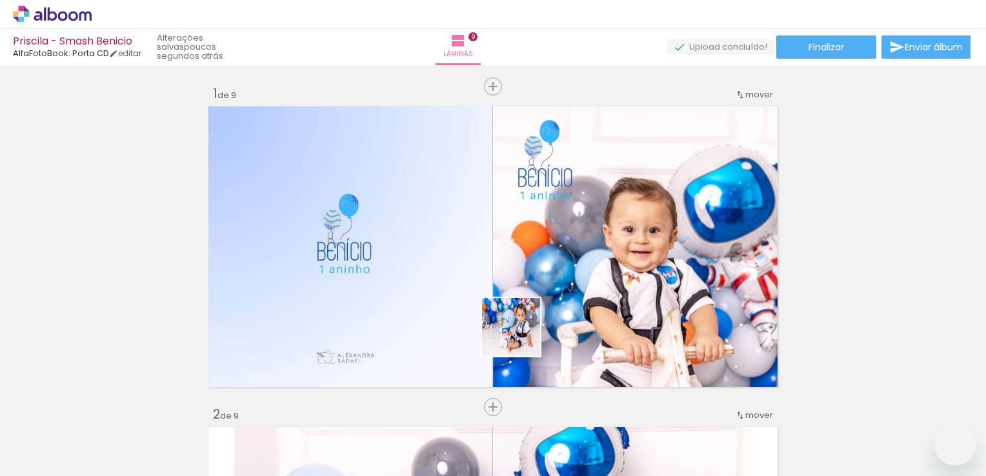
click at [516, 324] on quentale-workspace at bounding box center [493, 238] width 986 height 476
click at [594, 287] on quentale-workspace at bounding box center [493, 238] width 986 height 476
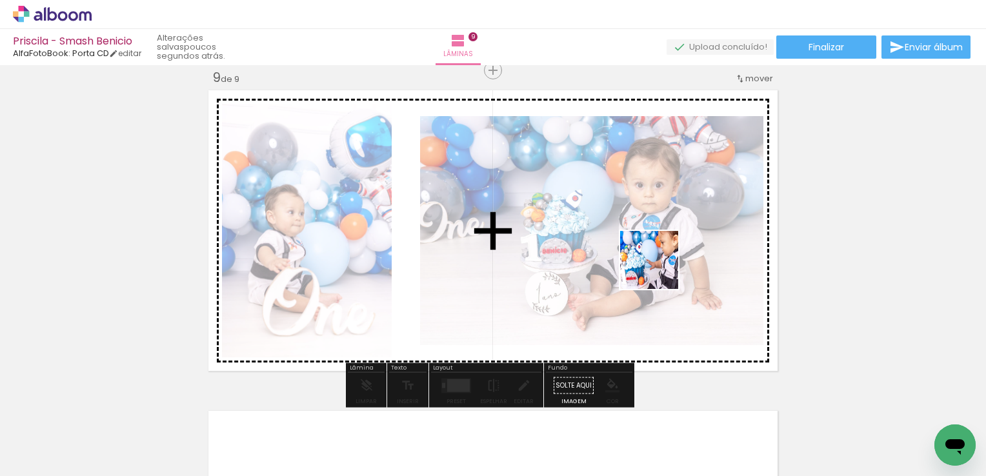
drag, startPoint x: 660, startPoint y: 275, endPoint x: 682, endPoint y: 337, distance: 65.5
click at [659, 270] on quentale-workspace at bounding box center [493, 238] width 986 height 476
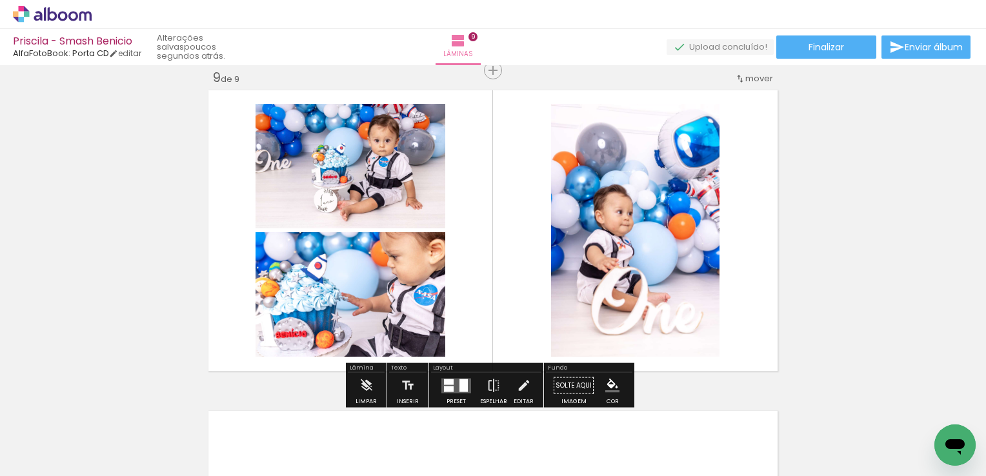
drag, startPoint x: 612, startPoint y: 430, endPoint x: 619, endPoint y: 288, distance: 142.1
click at [619, 291] on quentale-workspace at bounding box center [493, 238] width 986 height 476
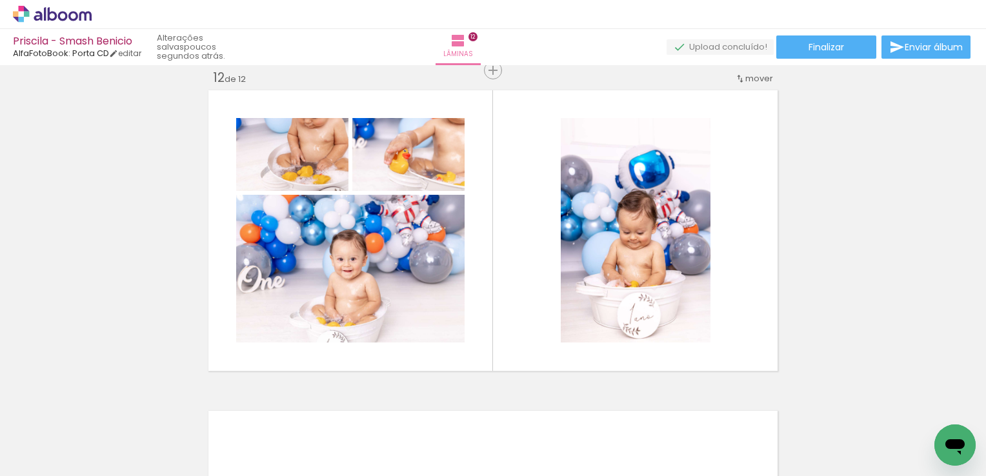
scroll to position [0, 2395]
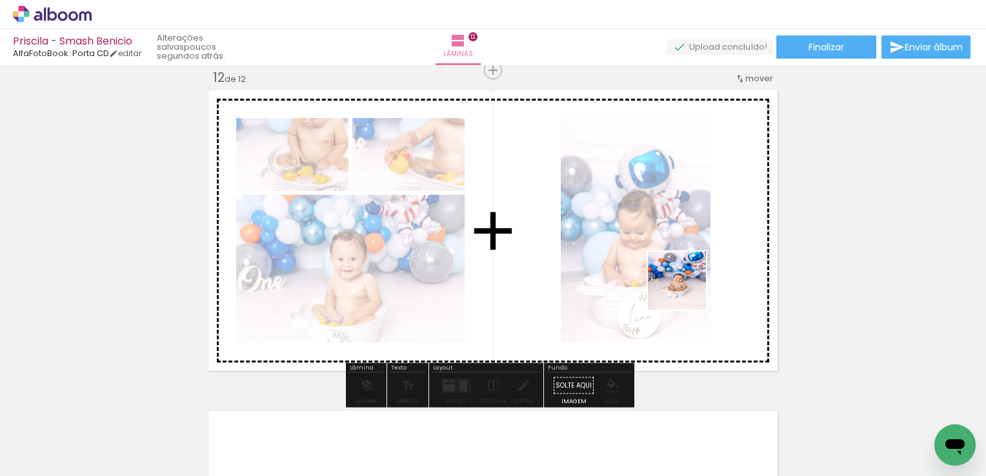
drag, startPoint x: 770, startPoint y: 427, endPoint x: 689, endPoint y: 305, distance: 146.2
click at [685, 288] on quentale-workspace at bounding box center [493, 238] width 986 height 476
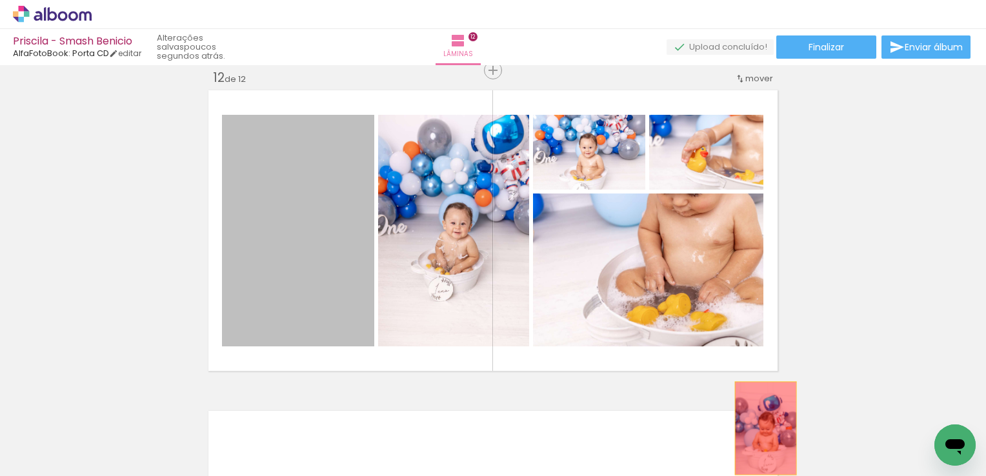
drag, startPoint x: 322, startPoint y: 259, endPoint x: 761, endPoint y: 429, distance: 470.5
click at [761, 429] on quentale-workspace at bounding box center [493, 238] width 986 height 476
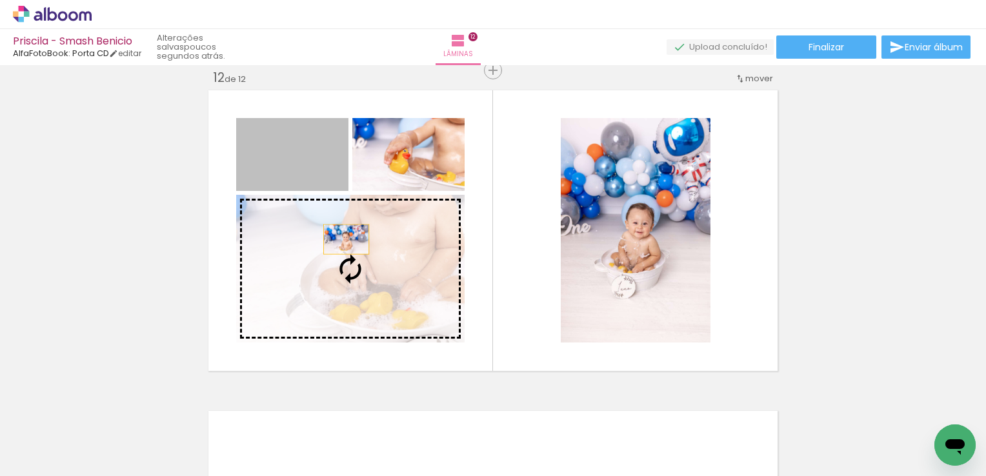
drag, startPoint x: 304, startPoint y: 176, endPoint x: 341, endPoint y: 239, distance: 74.0
click at [0, 0] on slot at bounding box center [0, 0] width 0 height 0
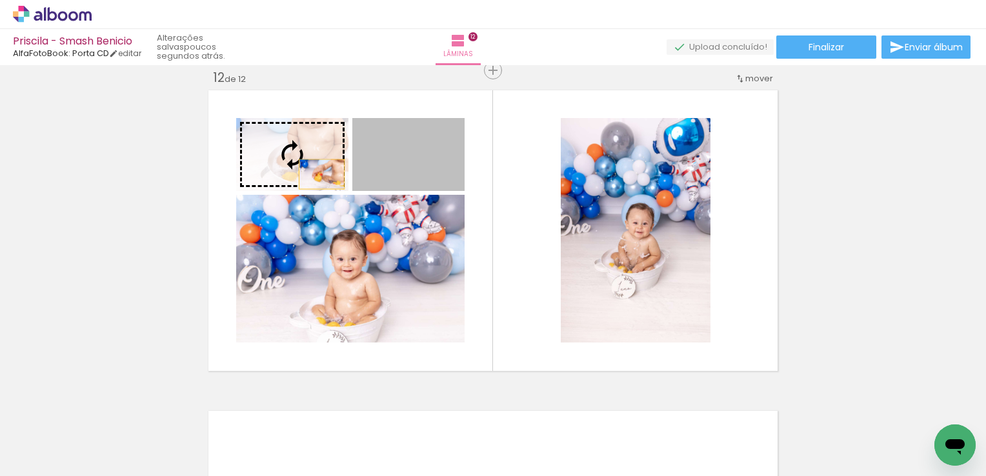
drag, startPoint x: 400, startPoint y: 176, endPoint x: 359, endPoint y: 179, distance: 41.4
click at [0, 0] on slot at bounding box center [0, 0] width 0 height 0
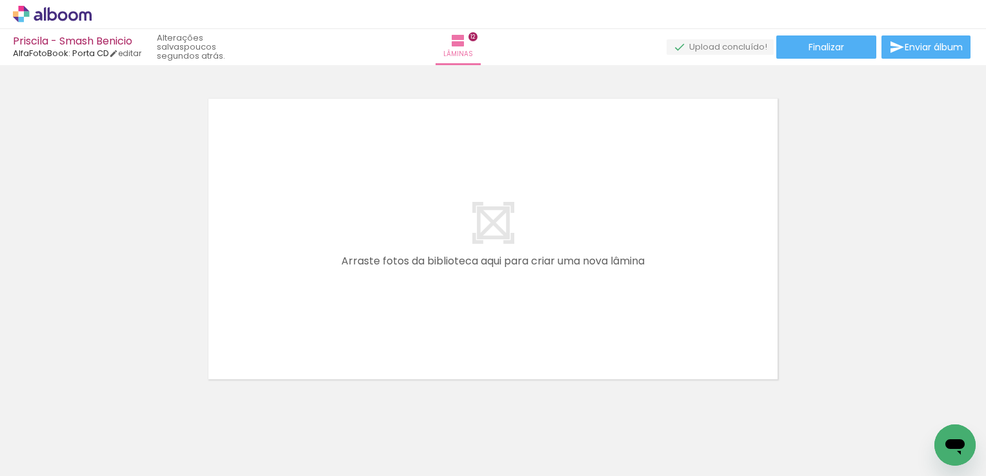
scroll to position [3889, 0]
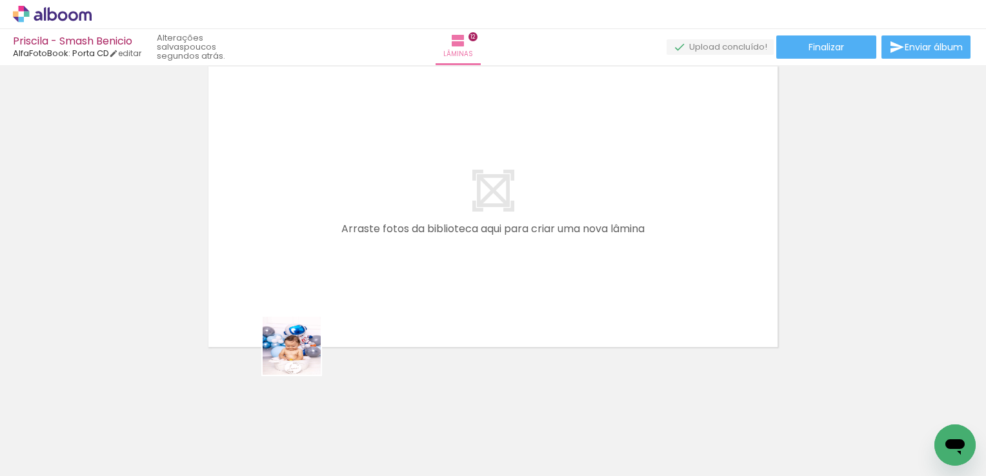
drag, startPoint x: 273, startPoint y: 441, endPoint x: 363, endPoint y: 417, distance: 93.0
click at [320, 314] on quentale-workspace at bounding box center [493, 238] width 986 height 476
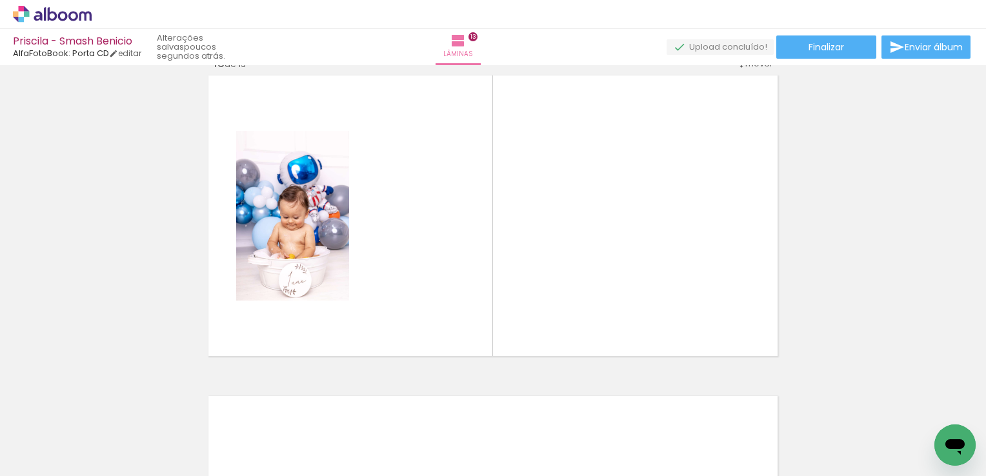
scroll to position [3865, 0]
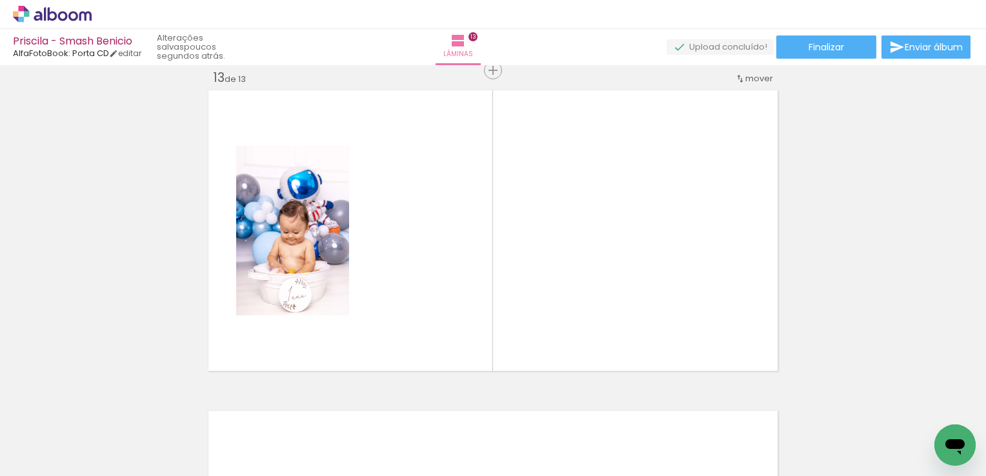
drag, startPoint x: 405, startPoint y: 430, endPoint x: 492, endPoint y: 409, distance: 89.2
click at [443, 301] on quentale-workspace at bounding box center [493, 238] width 986 height 476
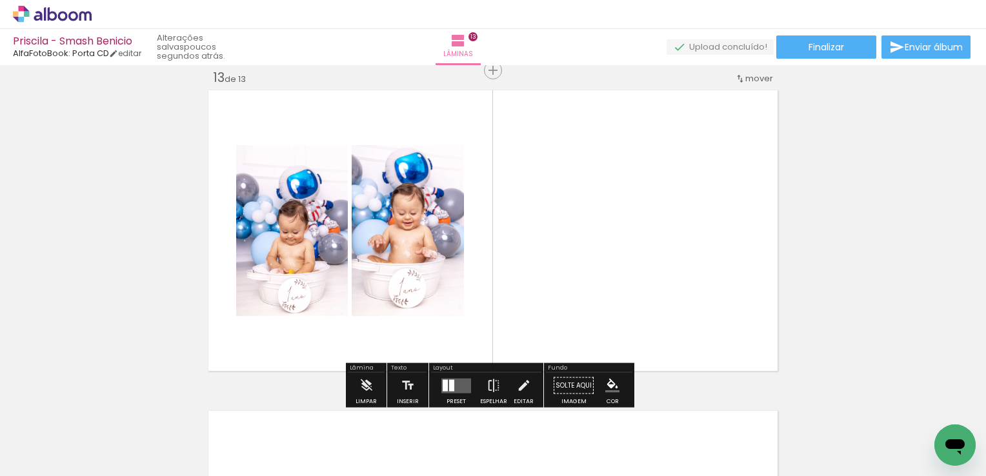
drag, startPoint x: 494, startPoint y: 438, endPoint x: 552, endPoint y: 399, distance: 70.3
click at [538, 286] on quentale-workspace at bounding box center [493, 238] width 986 height 476
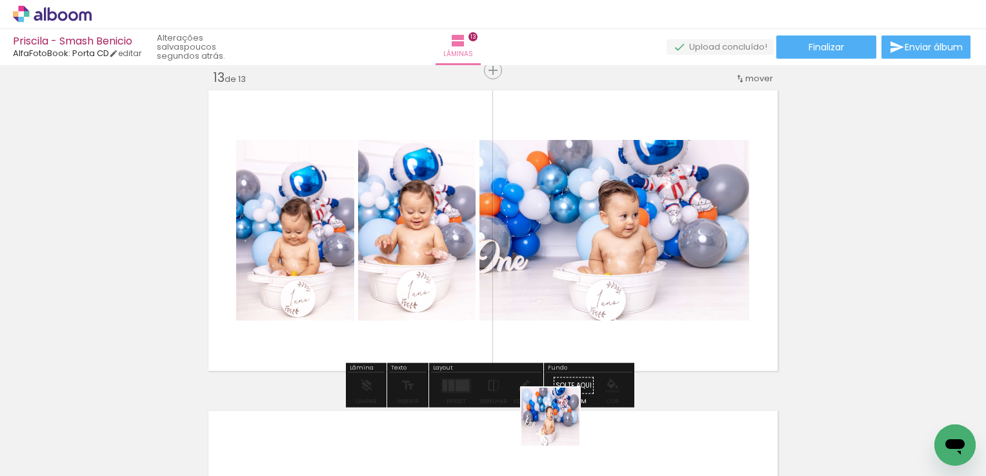
drag, startPoint x: 560, startPoint y: 427, endPoint x: 589, endPoint y: 310, distance: 119.6
click at [591, 262] on quentale-workspace at bounding box center [493, 238] width 986 height 476
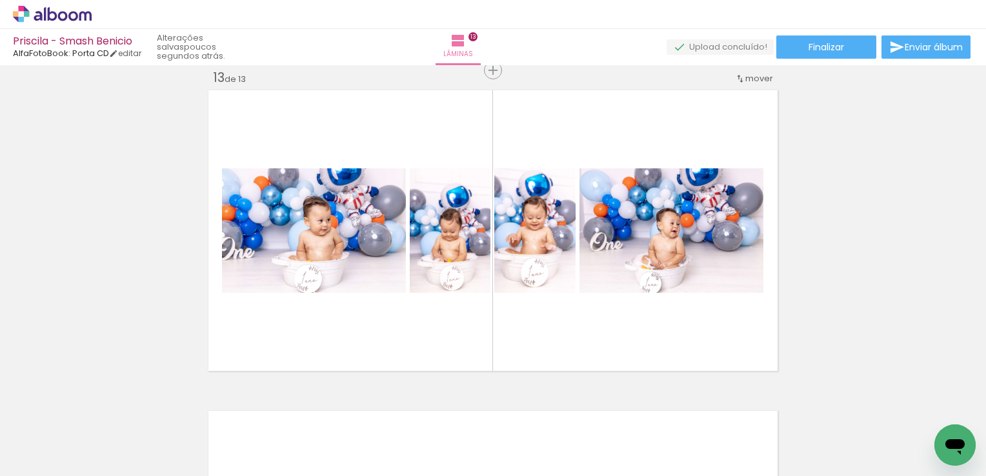
scroll to position [0, 2520]
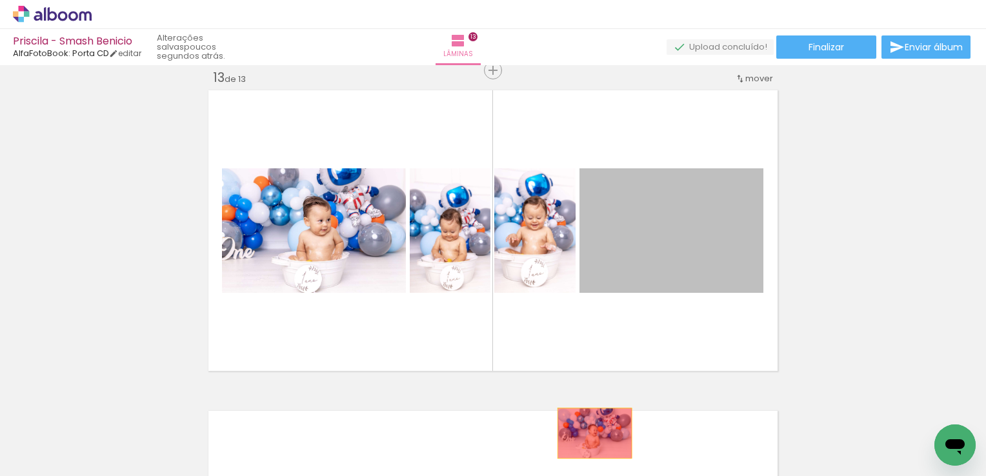
drag, startPoint x: 667, startPoint y: 247, endPoint x: 589, endPoint y: 435, distance: 204.2
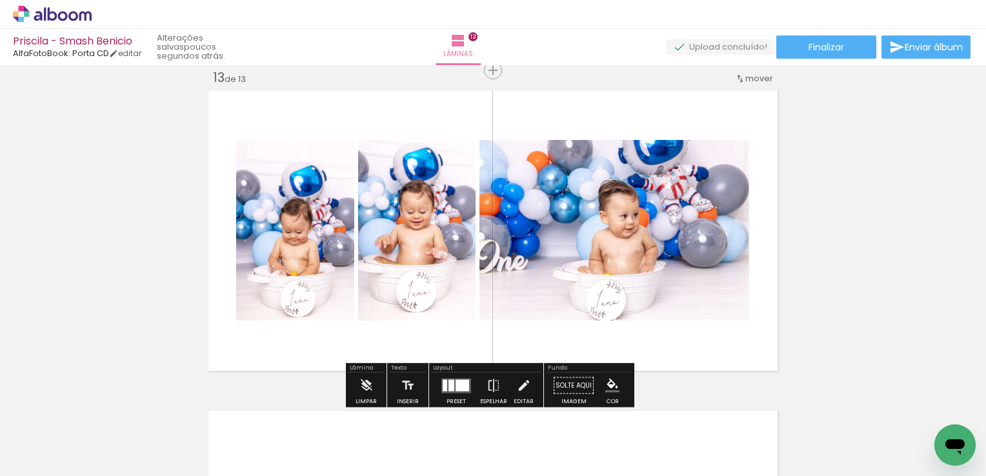
drag, startPoint x: 442, startPoint y: 383, endPoint x: 571, endPoint y: 383, distance: 129.1
click at [443, 382] on div at bounding box center [445, 385] width 5 height 12
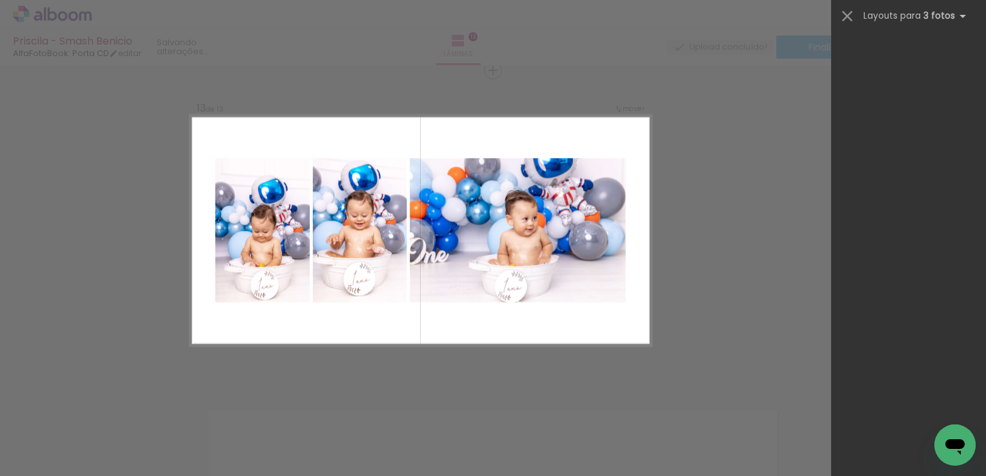
scroll to position [0, 0]
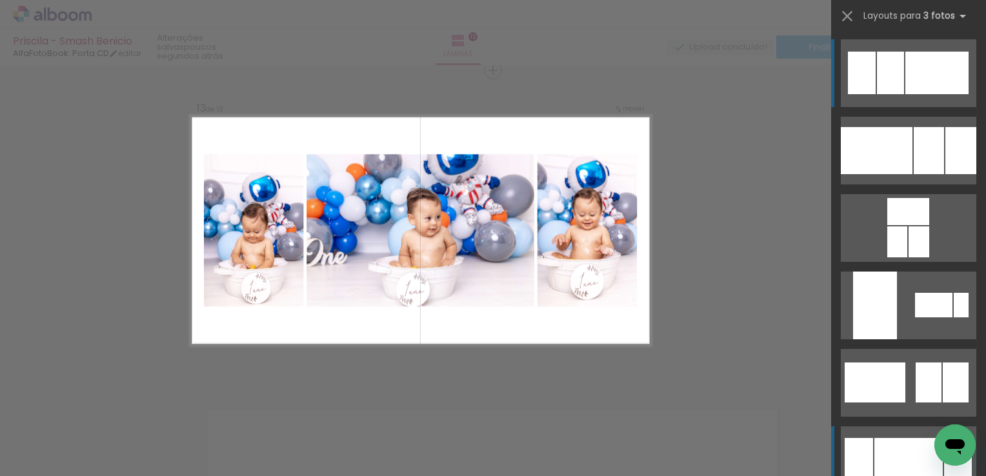
click at [909, 446] on div at bounding box center [908, 460] width 68 height 45
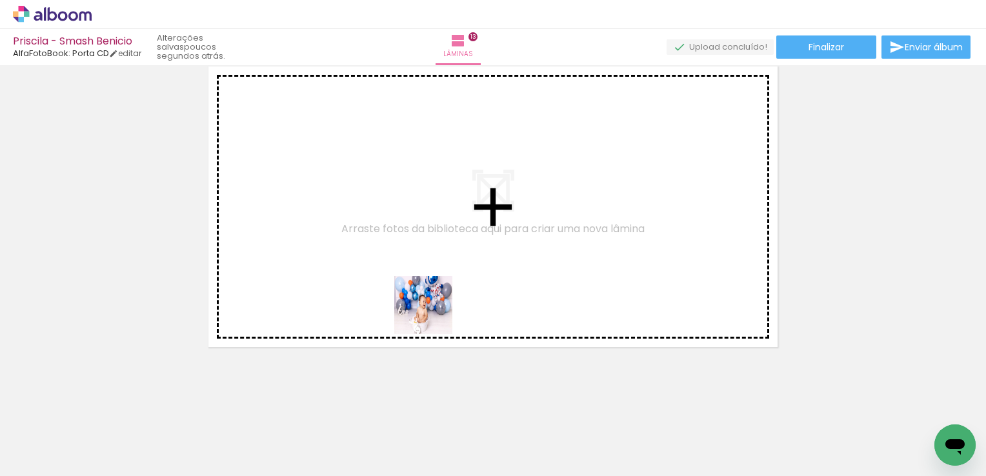
drag, startPoint x: 431, startPoint y: 358, endPoint x: 549, endPoint y: 449, distance: 148.6
click at [434, 307] on quentale-workspace at bounding box center [493, 238] width 986 height 476
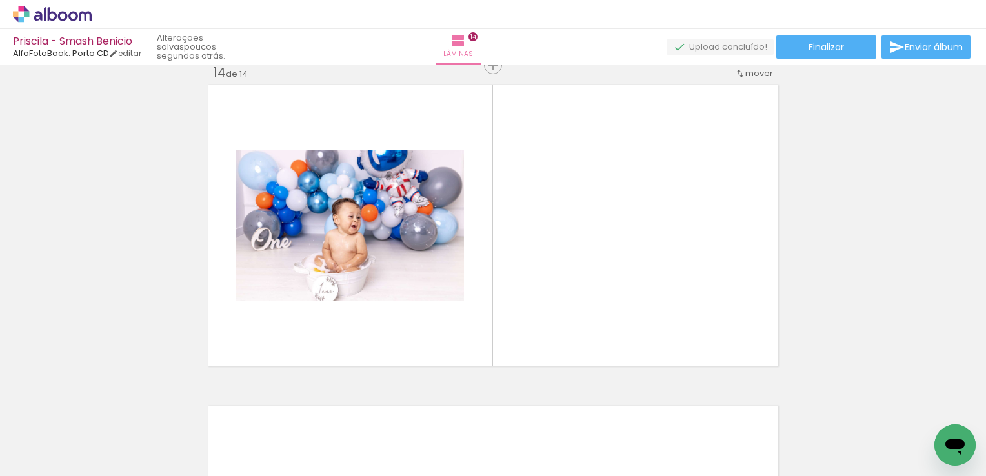
scroll to position [4186, 0]
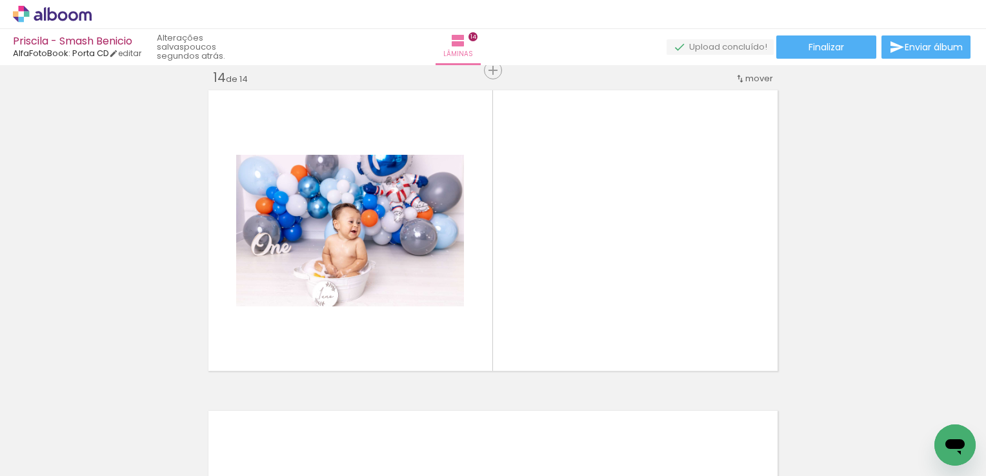
drag, startPoint x: 567, startPoint y: 327, endPoint x: 554, endPoint y: 264, distance: 64.6
click at [554, 264] on quentale-workspace at bounding box center [493, 238] width 986 height 476
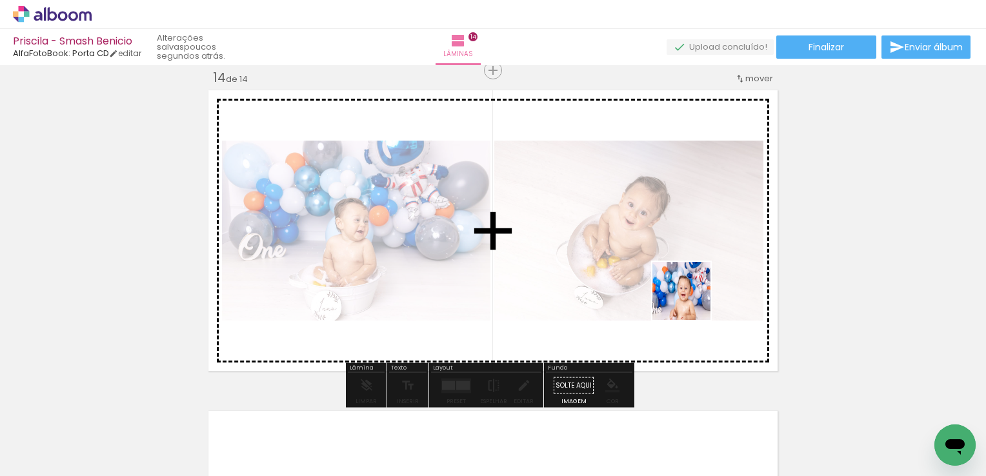
drag, startPoint x: 801, startPoint y: 419, endPoint x: 736, endPoint y: 284, distance: 149.8
click at [615, 230] on quentale-workspace at bounding box center [493, 238] width 986 height 476
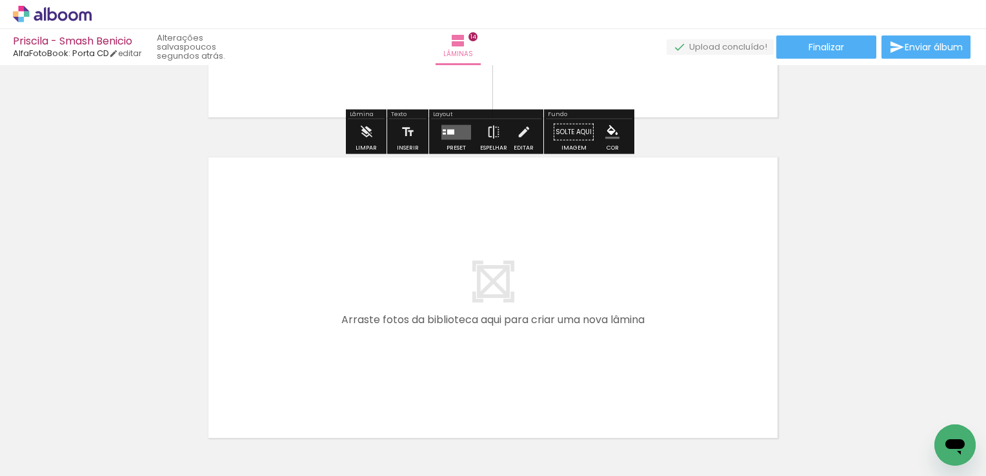
scroll to position [4250, 0]
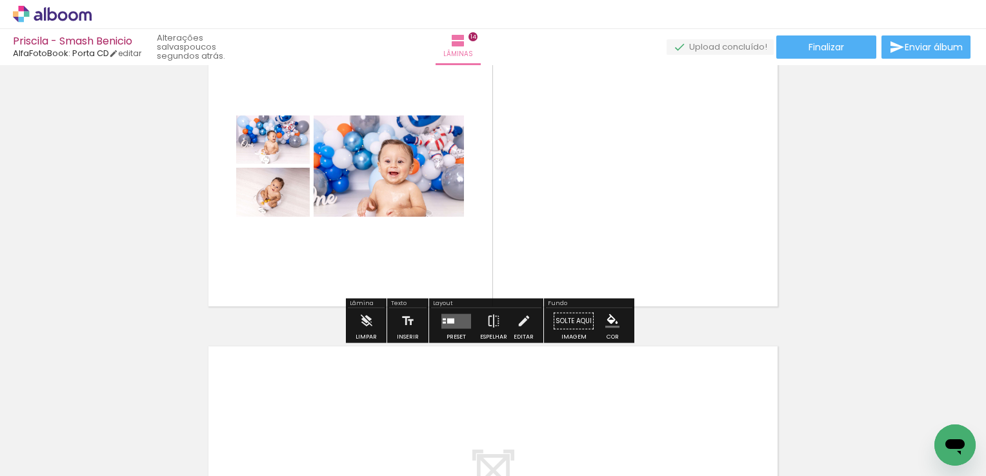
click at [457, 319] on quentale-layouter at bounding box center [456, 321] width 30 height 15
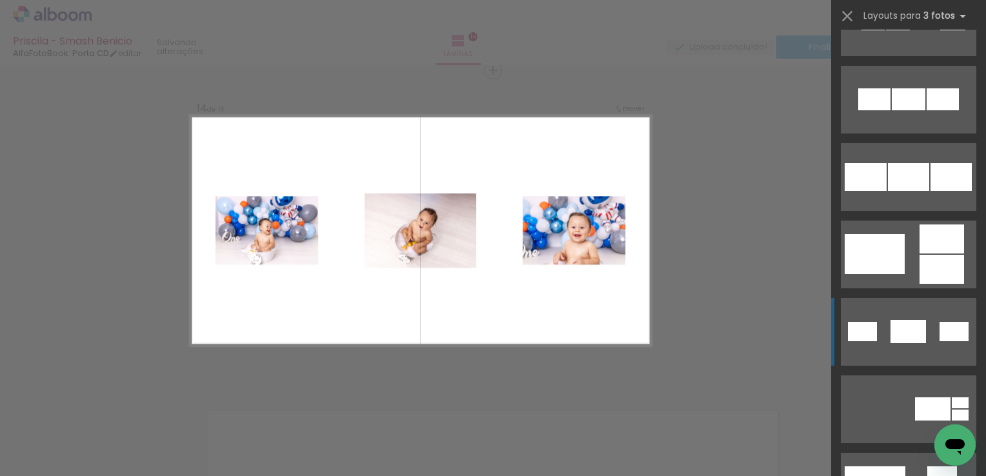
scroll to position [129, 0]
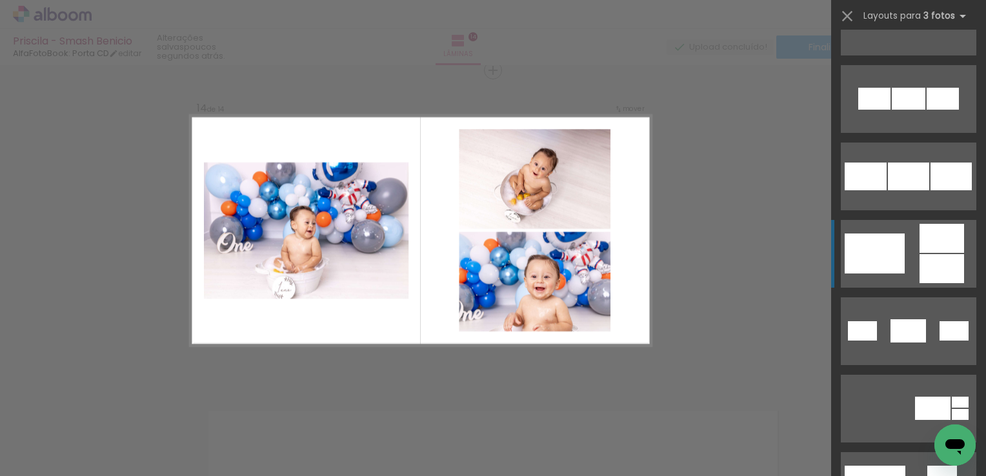
click at [887, 190] on div at bounding box center [866, 177] width 42 height 28
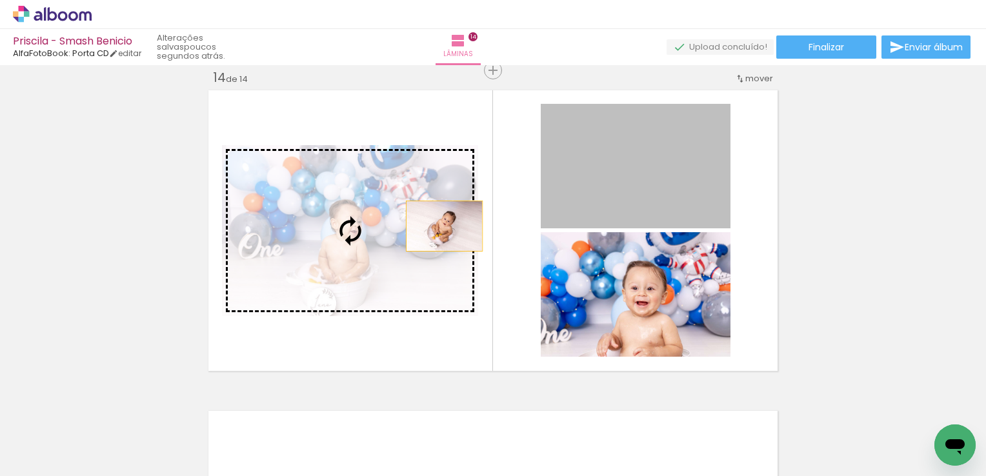
drag, startPoint x: 655, startPoint y: 154, endPoint x: 431, endPoint y: 231, distance: 236.7
click at [0, 0] on slot at bounding box center [0, 0] width 0 height 0
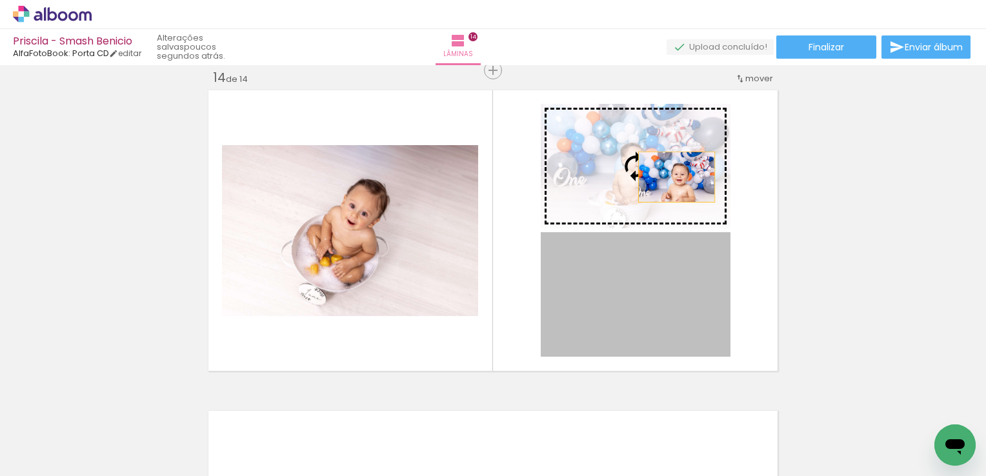
drag, startPoint x: 660, startPoint y: 289, endPoint x: 672, endPoint y: 177, distance: 113.0
click at [0, 0] on slot at bounding box center [0, 0] width 0 height 0
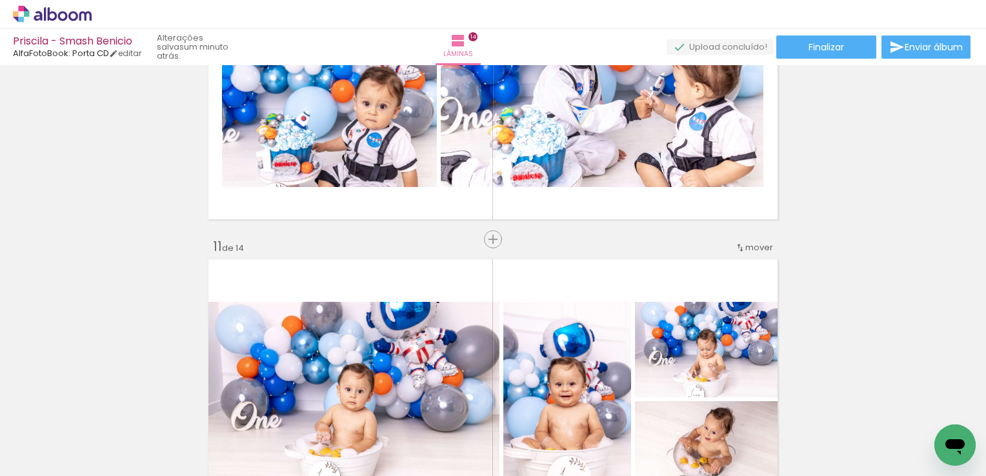
scroll to position [3033, 0]
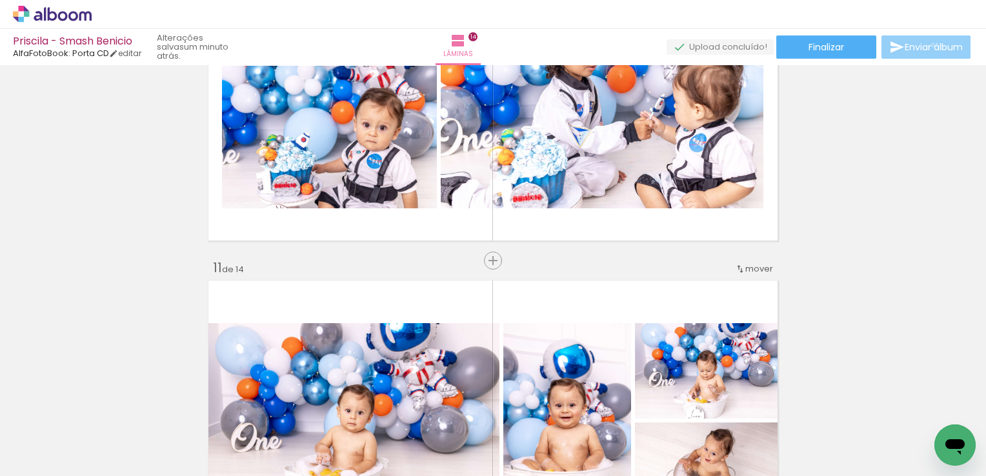
click at [929, 45] on span "Enviar álbum" at bounding box center [934, 47] width 58 height 9
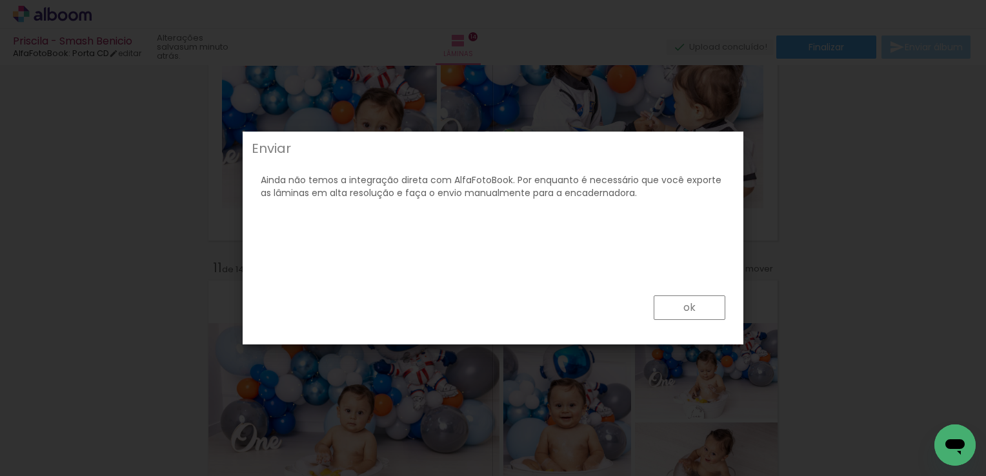
click at [725, 301] on div "ok" at bounding box center [493, 310] width 493 height 58
click at [0, 0] on slot "ok" at bounding box center [0, 0] width 0 height 0
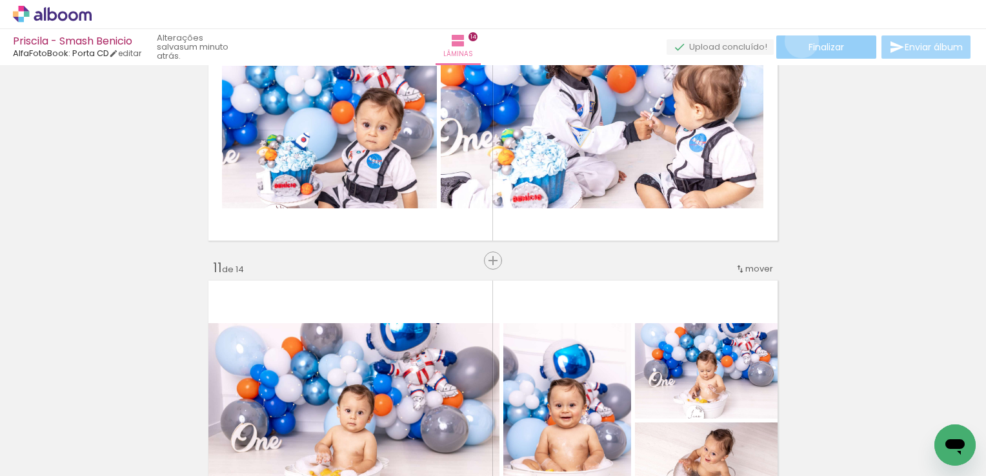
click at [797, 41] on paper-button "Finalizar" at bounding box center [826, 46] width 100 height 23
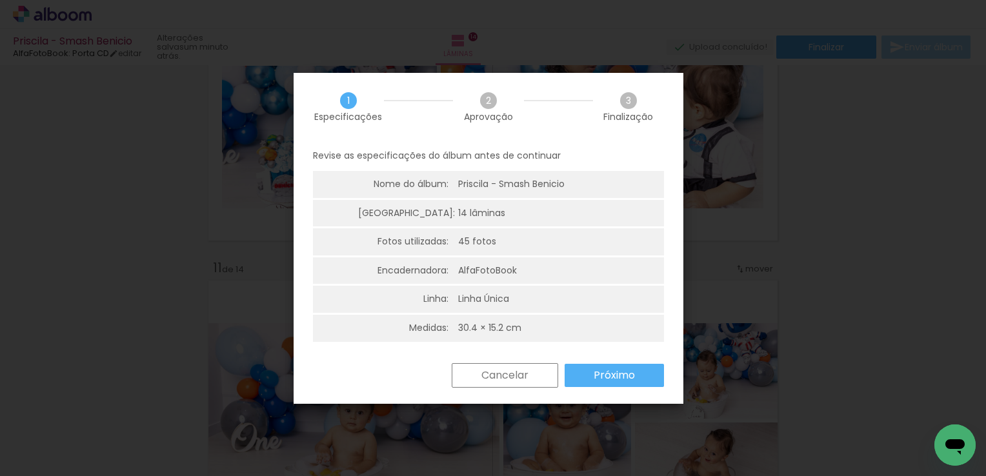
click at [0, 0] on slot "Próximo" at bounding box center [0, 0] width 0 height 0
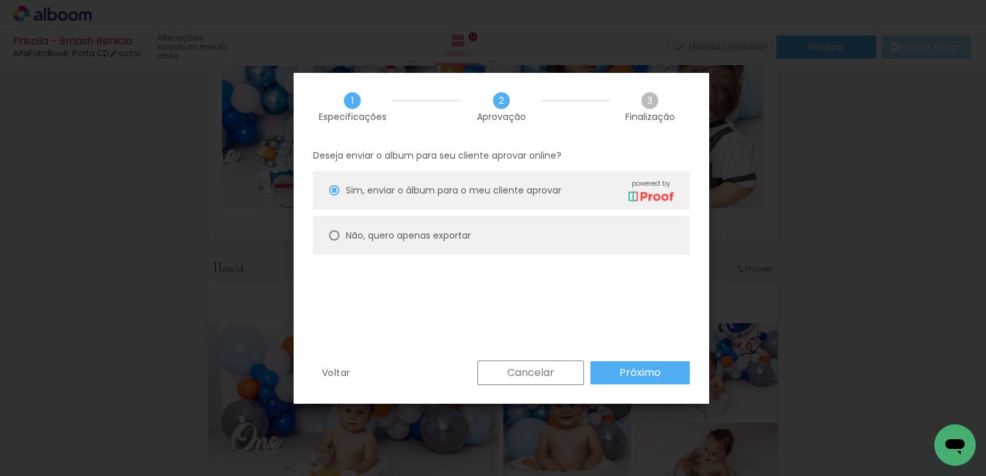
click at [0, 0] on slot "Não, quero apenas exportar" at bounding box center [0, 0] width 0 height 0
type paper-radio-button "on"
click at [0, 0] on slot "Próximo" at bounding box center [0, 0] width 0 height 0
type input "Alta, 300 DPI"
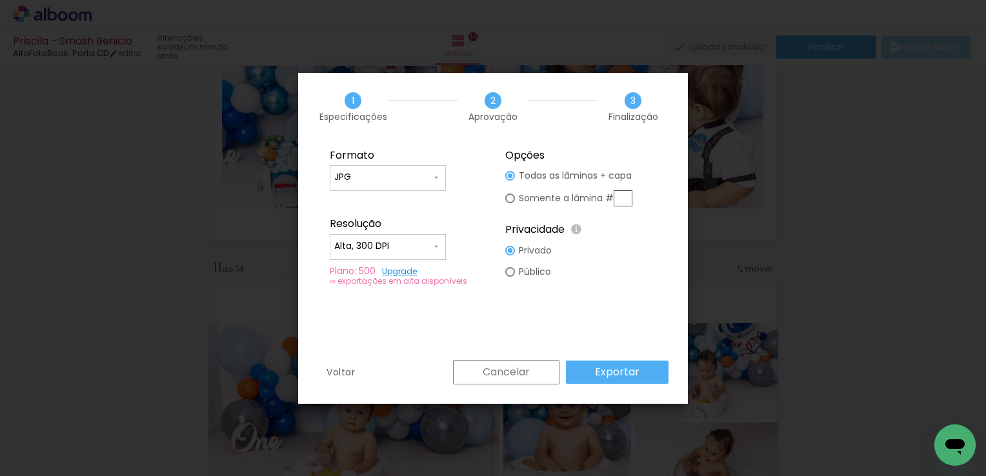
click at [0, 0] on slot "Exportar" at bounding box center [0, 0] width 0 height 0
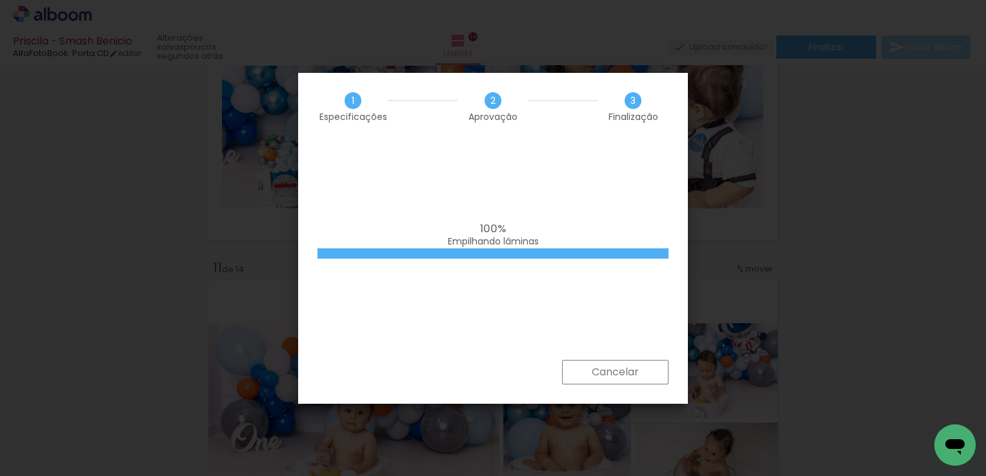
click at [496, 298] on div "100% Empilhando lâminas" at bounding box center [493, 250] width 390 height 219
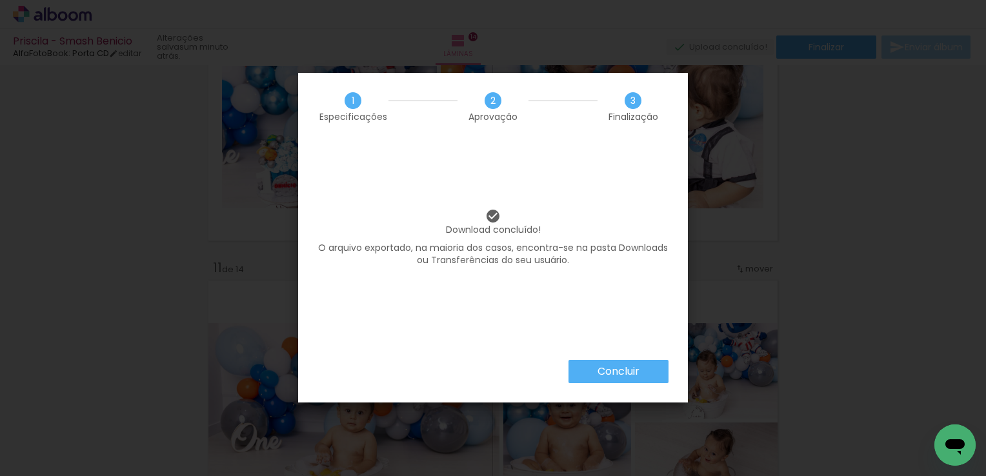
click at [0, 0] on slot "Concluir" at bounding box center [0, 0] width 0 height 0
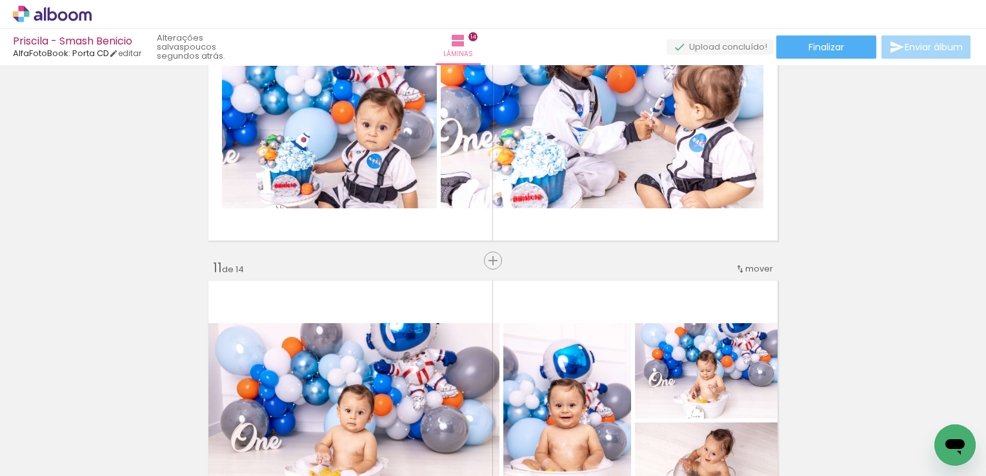
scroll to position [0, 2520]
